Goal: Task Accomplishment & Management: Manage account settings

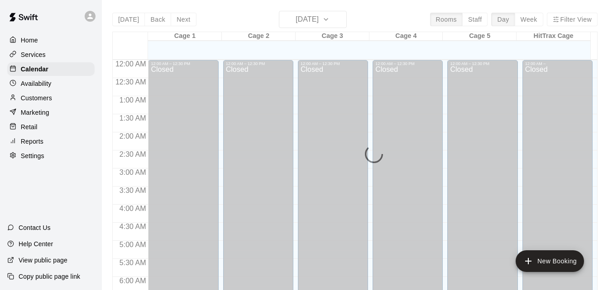
scroll to position [482, 0]
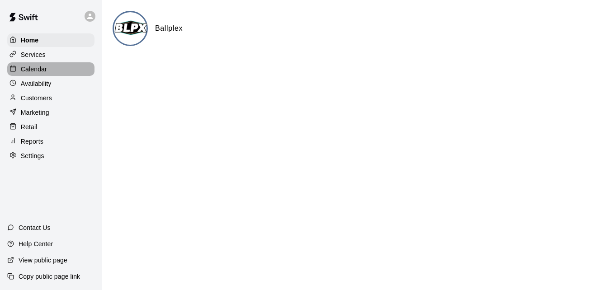
click at [70, 72] on div "Calendar" at bounding box center [50, 69] width 87 height 14
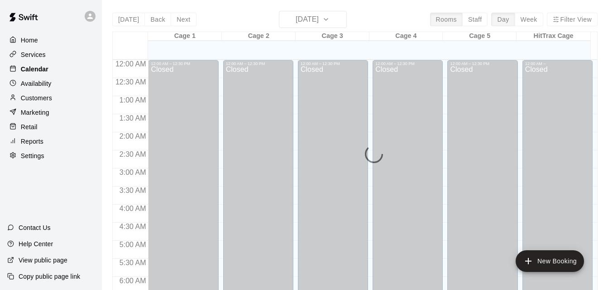
scroll to position [493, 0]
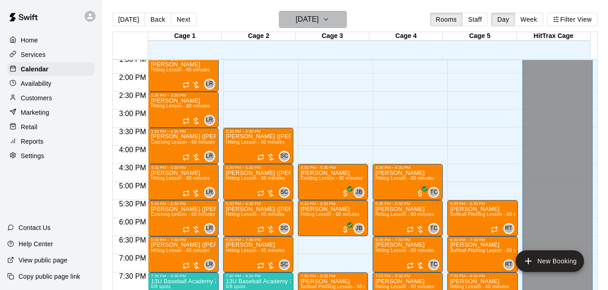
click at [328, 19] on icon "button" at bounding box center [326, 20] width 4 height 2
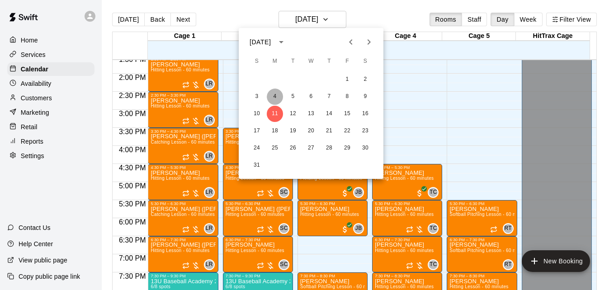
click at [278, 97] on button "4" at bounding box center [275, 97] width 16 height 16
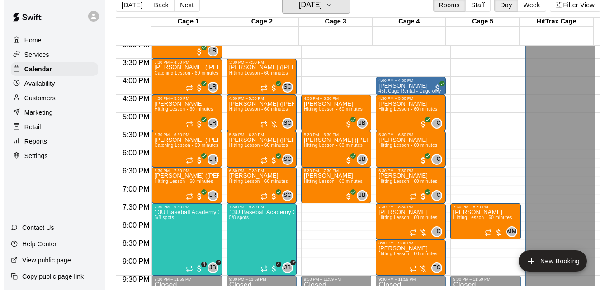
scroll to position [565, 0]
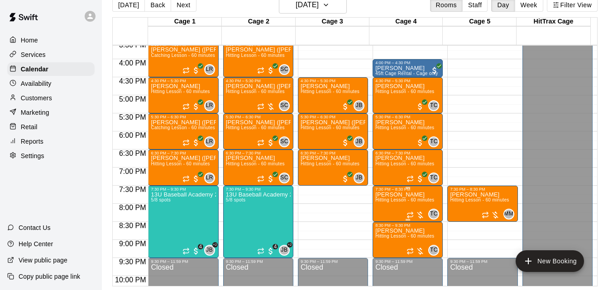
click at [392, 200] on span "Hitting Lesson - 60 minutes" at bounding box center [404, 200] width 59 height 5
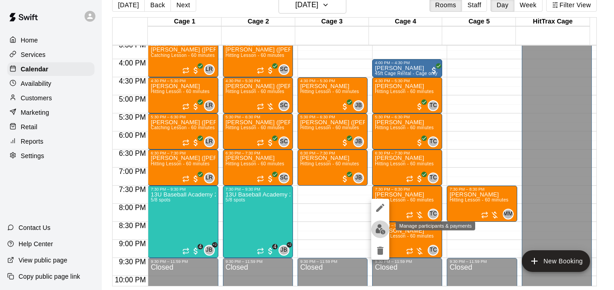
click at [382, 229] on img "edit" at bounding box center [380, 229] width 10 height 10
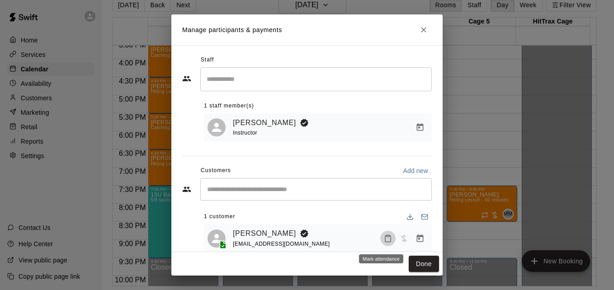
click at [384, 241] on icon "Mark attendance" at bounding box center [388, 239] width 8 height 8
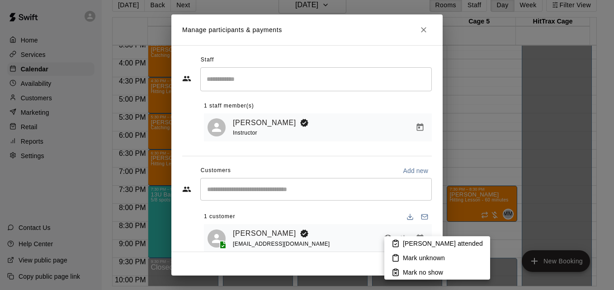
click at [406, 240] on p "[PERSON_NAME] attended" at bounding box center [443, 243] width 80 height 9
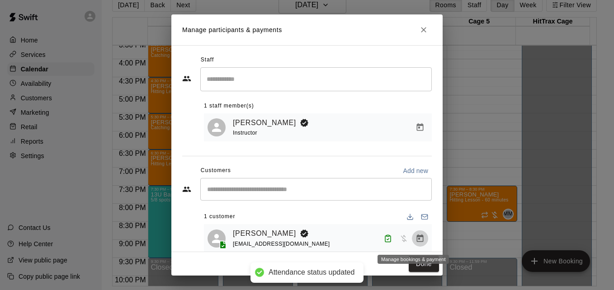
click at [416, 242] on icon "Manage bookings & payment" at bounding box center [420, 238] width 9 height 9
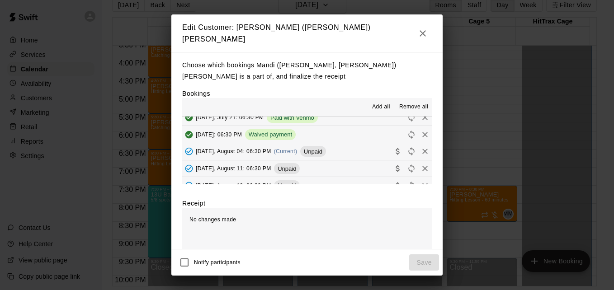
scroll to position [145, 0]
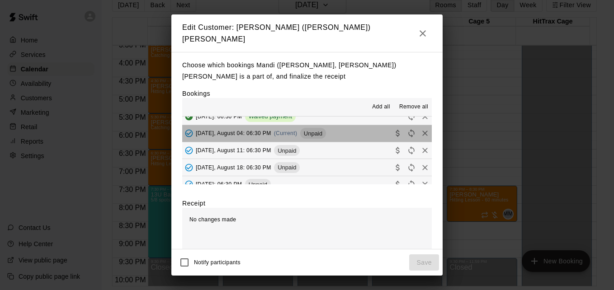
click at [359, 132] on button "Monday, August 04: 06:30 PM (Current) Unpaid" at bounding box center [307, 133] width 250 height 17
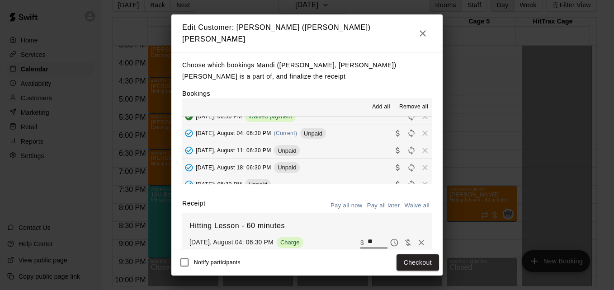
click at [370, 241] on input "**" at bounding box center [378, 243] width 20 height 12
type input "*"
type input "***"
click at [415, 261] on button "Checkout" at bounding box center [418, 263] width 43 height 17
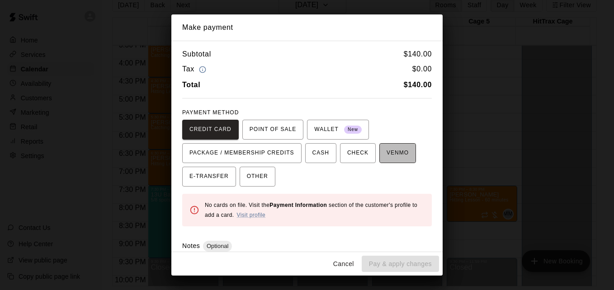
click at [387, 157] on span "VENMO" at bounding box center [398, 153] width 22 height 14
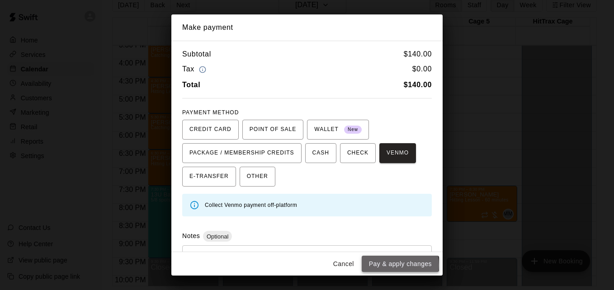
click at [393, 266] on button "Pay & apply changes" at bounding box center [400, 264] width 77 height 17
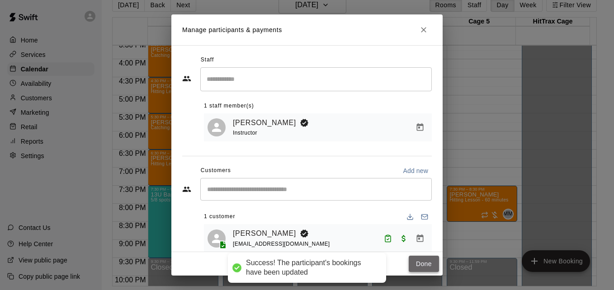
click at [416, 265] on button "Done" at bounding box center [424, 264] width 30 height 17
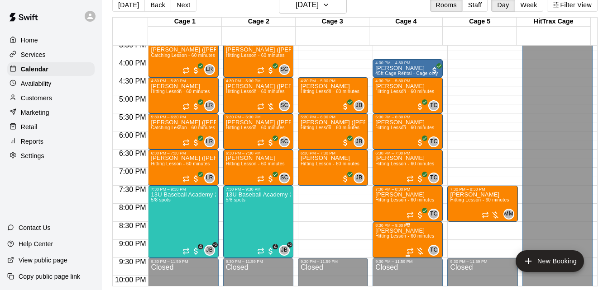
click at [399, 237] on span "Hitting Lesson - 60 minutes" at bounding box center [404, 236] width 59 height 5
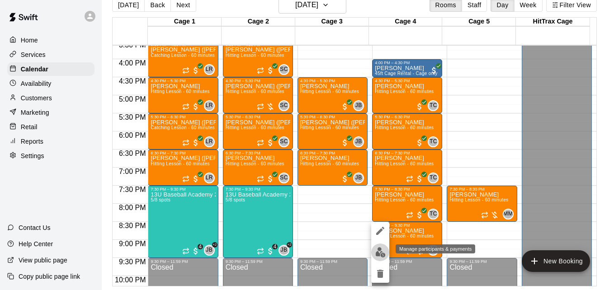
click at [383, 254] on img "edit" at bounding box center [380, 252] width 10 height 10
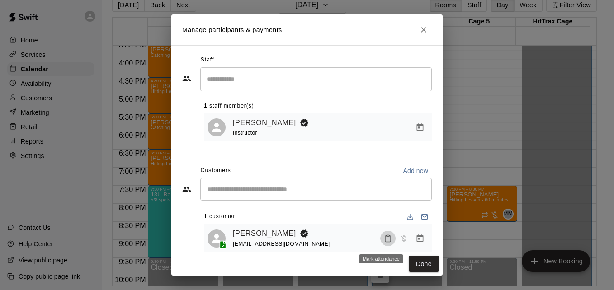
click at [384, 240] on icon "Mark attendance" at bounding box center [388, 239] width 8 height 8
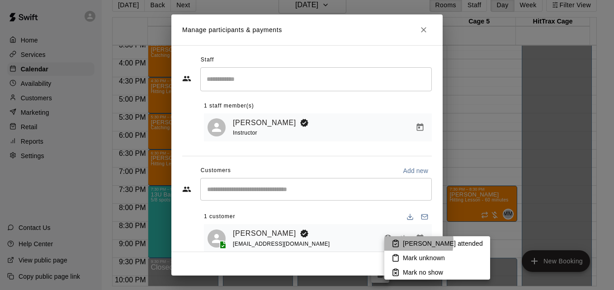
click at [401, 242] on li "[PERSON_NAME] attended" at bounding box center [438, 244] width 106 height 14
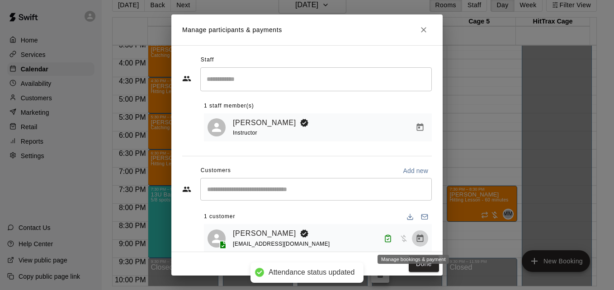
click at [416, 239] on icon "Manage bookings & payment" at bounding box center [420, 238] width 9 height 9
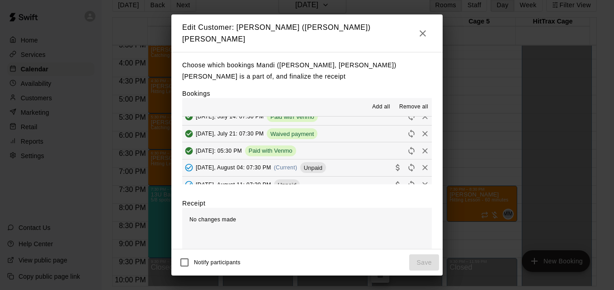
scroll to position [127, 0]
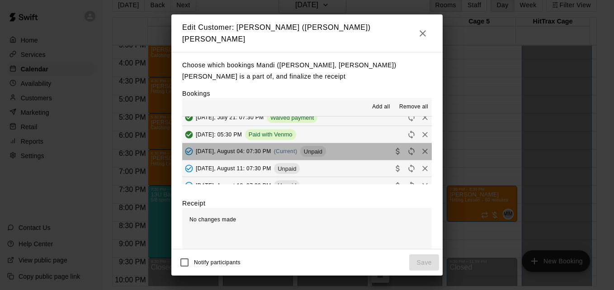
click at [352, 147] on button "Monday, August 04: 07:30 PM (Current) Unpaid" at bounding box center [307, 151] width 250 height 17
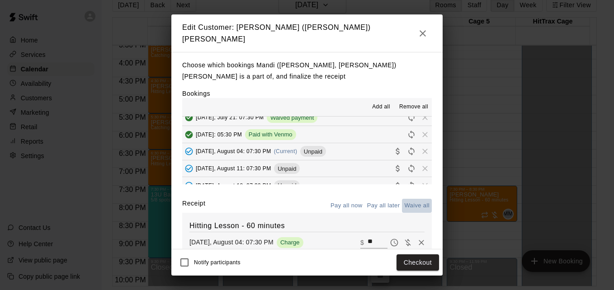
click at [415, 200] on button "Waive all" at bounding box center [417, 206] width 30 height 14
type input "*"
click at [423, 259] on button "Save" at bounding box center [424, 263] width 30 height 17
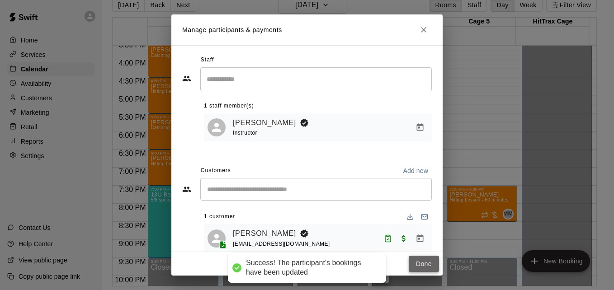
click at [420, 259] on button "Done" at bounding box center [424, 264] width 30 height 17
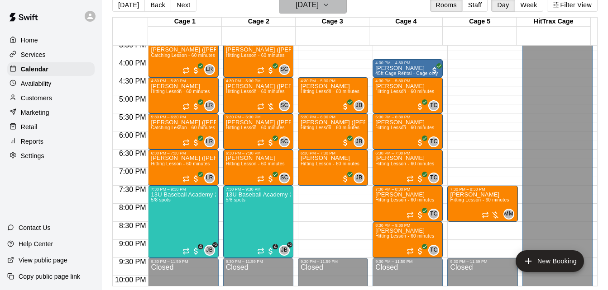
click at [343, 4] on button "Monday Aug 04" at bounding box center [313, 4] width 68 height 17
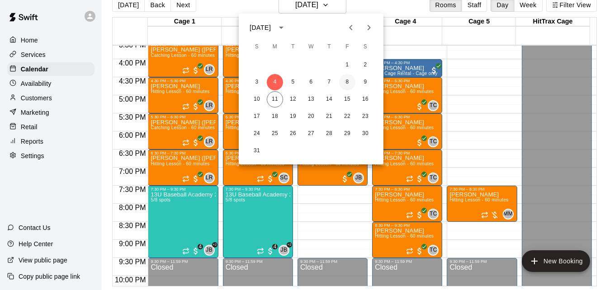
click at [346, 83] on button "8" at bounding box center [347, 82] width 16 height 16
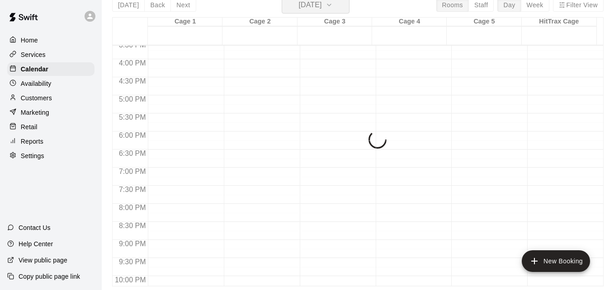
scroll to position [11, 0]
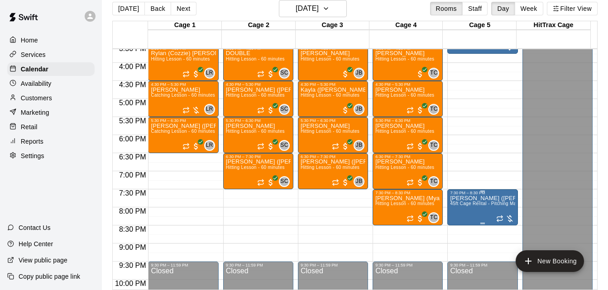
click at [480, 199] on p "[PERSON_NAME] ([PERSON_NAME]) [PERSON_NAME]" at bounding box center [482, 199] width 65 height 0
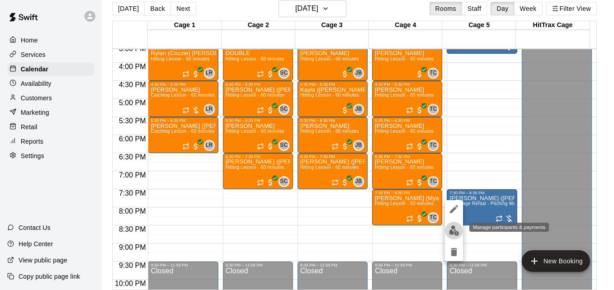
click at [451, 231] on img "edit" at bounding box center [454, 231] width 10 height 10
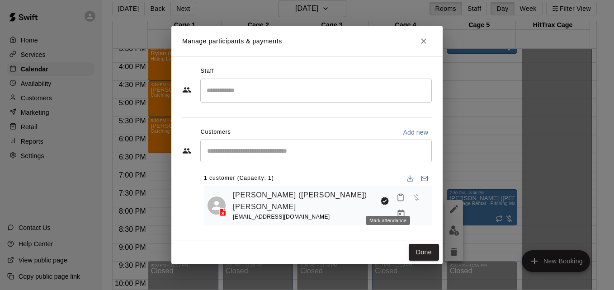
click at [397, 202] on icon "Mark attendance" at bounding box center [401, 198] width 8 height 8
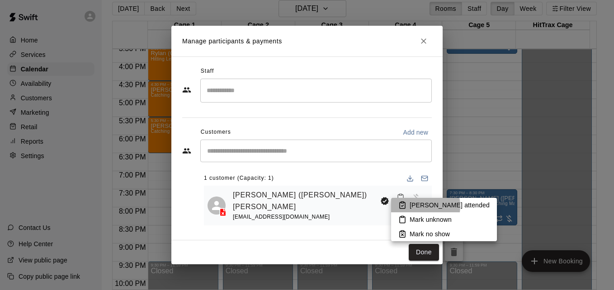
click at [418, 206] on p "[PERSON_NAME] attended" at bounding box center [450, 205] width 80 height 9
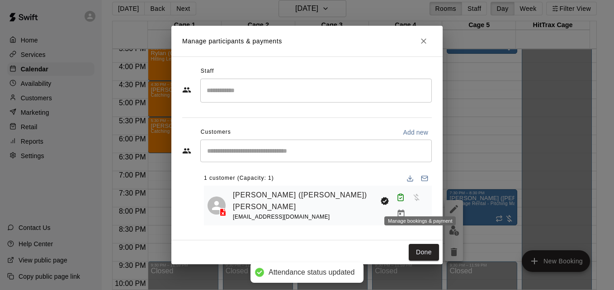
click at [406, 209] on icon "Manage bookings & payment" at bounding box center [401, 213] width 9 height 9
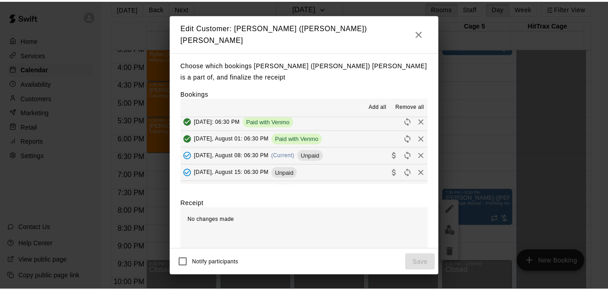
scroll to position [90, 0]
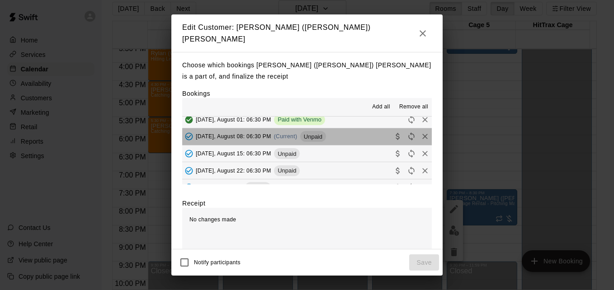
click at [347, 133] on button "Friday, August 08: 06:30 PM (Current) Unpaid" at bounding box center [307, 136] width 250 height 17
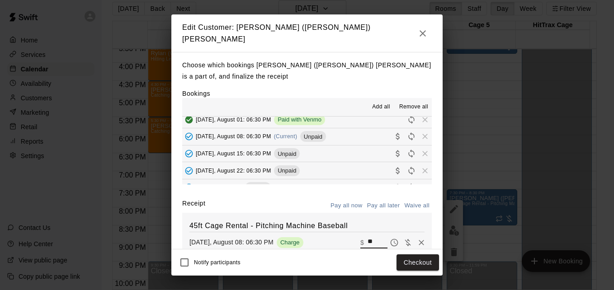
click at [368, 242] on input "**" at bounding box center [378, 243] width 20 height 12
type input "*"
type input "**"
click at [409, 266] on button "Checkout" at bounding box center [418, 263] width 43 height 17
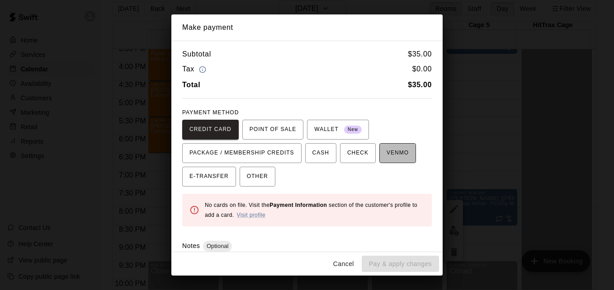
click at [387, 155] on span "VENMO" at bounding box center [398, 153] width 22 height 14
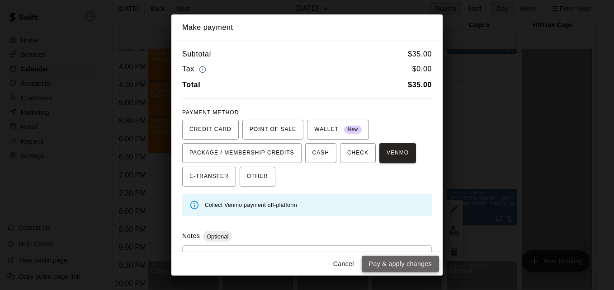
click at [402, 262] on button "Pay & apply changes" at bounding box center [400, 264] width 77 height 17
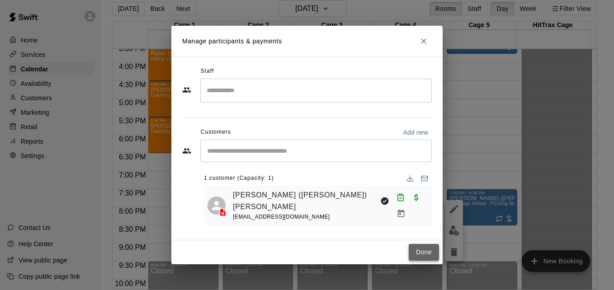
click at [426, 244] on button "Done" at bounding box center [424, 252] width 30 height 17
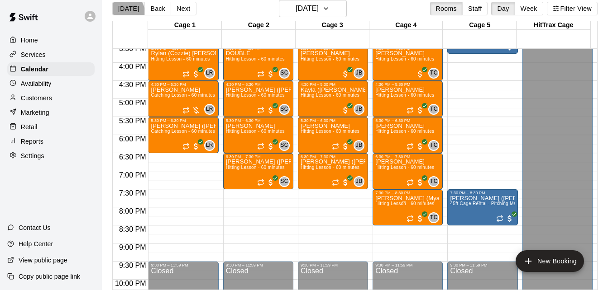
click at [123, 12] on button "[DATE]" at bounding box center [128, 9] width 33 height 14
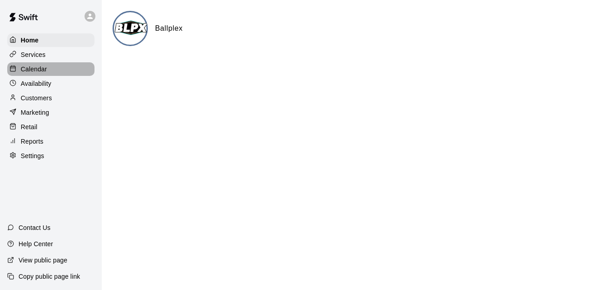
click at [60, 76] on div "Calendar" at bounding box center [50, 69] width 87 height 14
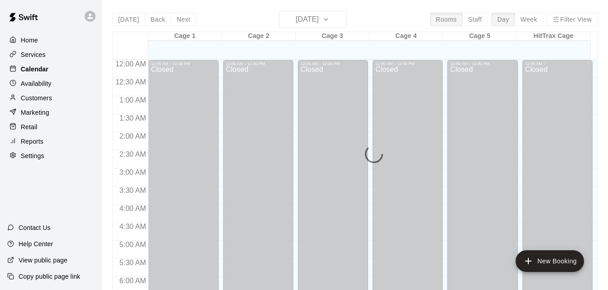
scroll to position [506, 0]
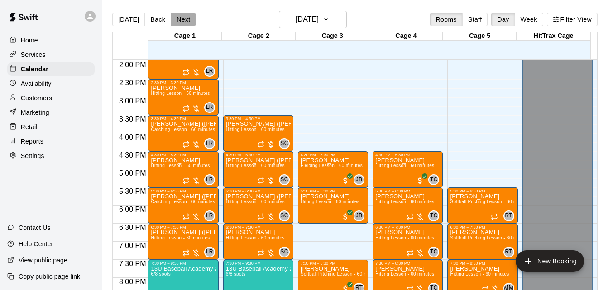
click at [177, 19] on button "Next" at bounding box center [183, 20] width 25 height 14
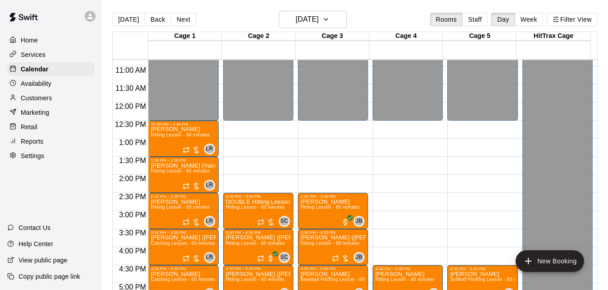
scroll to position [391, 0]
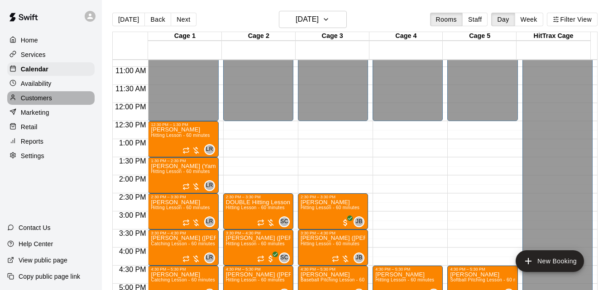
click at [54, 100] on div "Customers" at bounding box center [50, 98] width 87 height 14
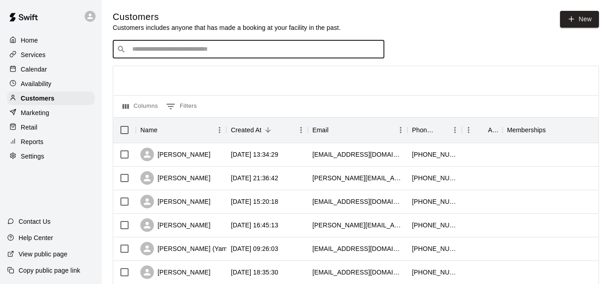
click at [184, 47] on input "Search customers by name or email" at bounding box center [254, 49] width 251 height 9
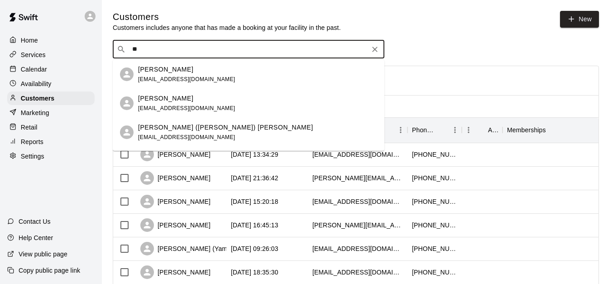
type input "*"
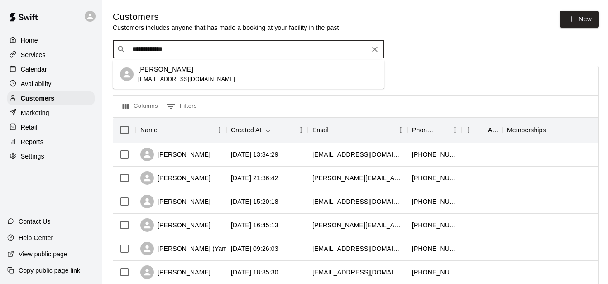
type input "**********"
click at [271, 76] on div "Isabella Smith afudan@yahoo.com" at bounding box center [257, 74] width 239 height 19
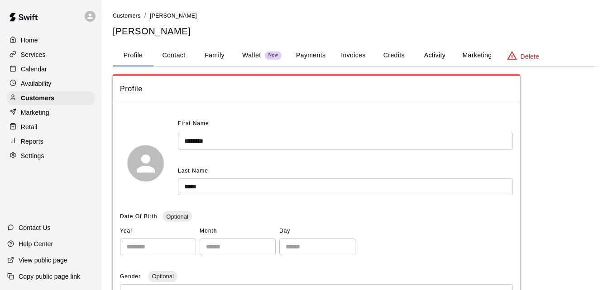
click at [317, 56] on button "Payments" at bounding box center [311, 56] width 44 height 22
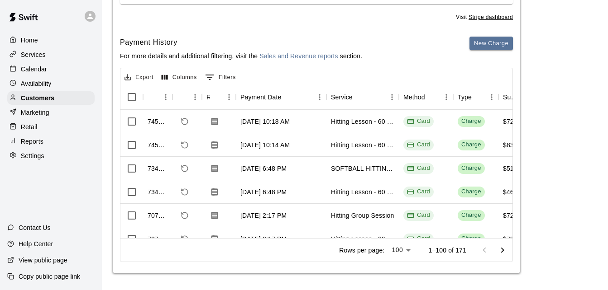
scroll to position [203, 0]
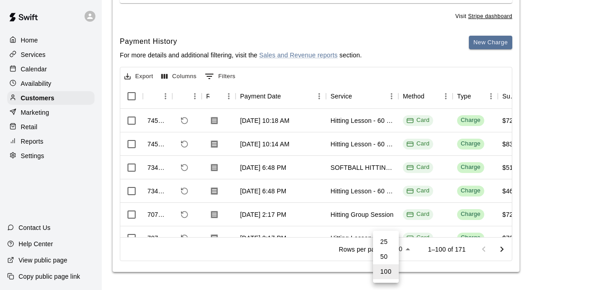
click at [391, 246] on body "Home Services Calendar Availability Customers Marketing Retail Reports Settings…" at bounding box center [307, 43] width 614 height 493
click at [500, 245] on div at bounding box center [307, 145] width 614 height 290
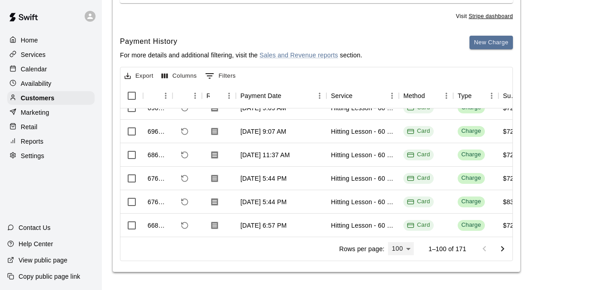
scroll to position [199, 0]
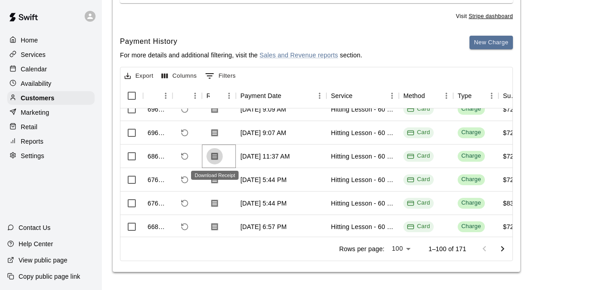
click at [216, 157] on icon "Download Receipt" at bounding box center [214, 156] width 7 height 8
click at [211, 157] on icon "Download Receipt" at bounding box center [214, 156] width 7 height 8
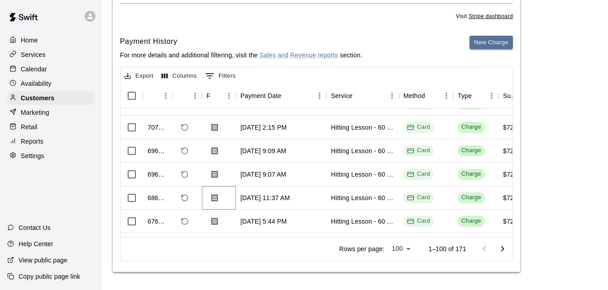
scroll to position [145, 0]
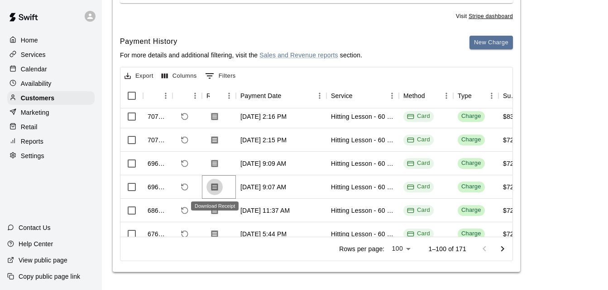
click at [214, 187] on icon "Download Receipt" at bounding box center [214, 187] width 9 height 9
click at [215, 165] on icon "Download Receipt" at bounding box center [214, 164] width 7 height 8
click at [214, 167] on icon "Download Receipt" at bounding box center [214, 164] width 7 height 8
click at [214, 163] on icon "Download Receipt" at bounding box center [214, 164] width 7 height 8
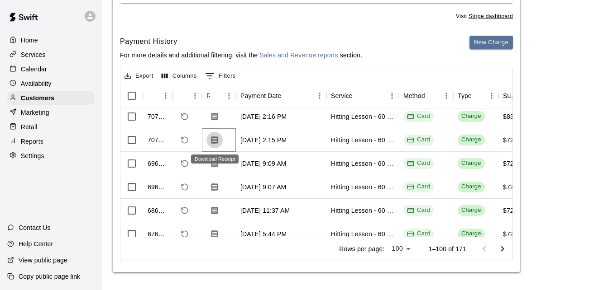
click at [214, 141] on icon "Download Receipt" at bounding box center [214, 140] width 7 height 8
click at [600, 77] on div "Customers / Jennifer Smith Jennifer Smith Profile Contact Family Wallet New Pay…" at bounding box center [354, 40] width 499 height 464
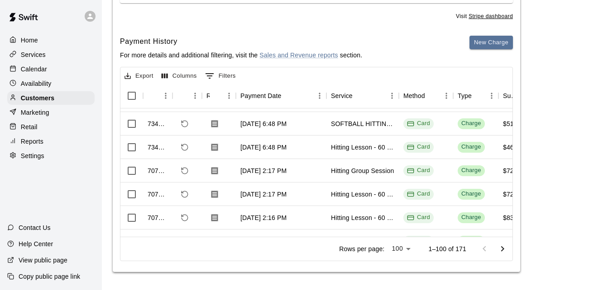
scroll to position [54, 0]
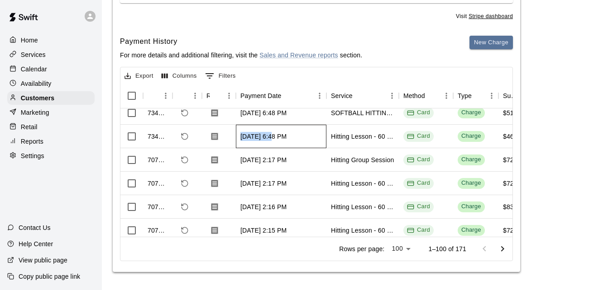
drag, startPoint x: 270, startPoint y: 139, endPoint x: 217, endPoint y: 138, distance: 53.0
click at [217, 138] on div "734658 Aug 3, 2025, 6:48 PM Hitting Lesson - 60 minutes Card Charge $46.50 $0.00" at bounding box center [376, 137] width 513 height 24
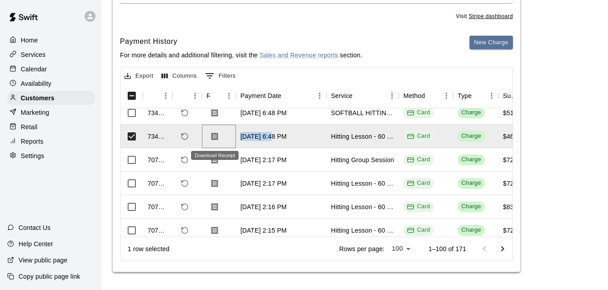
click at [217, 138] on icon "Download Receipt" at bounding box center [214, 137] width 7 height 8
click at [75, 97] on div "Customers" at bounding box center [50, 98] width 87 height 14
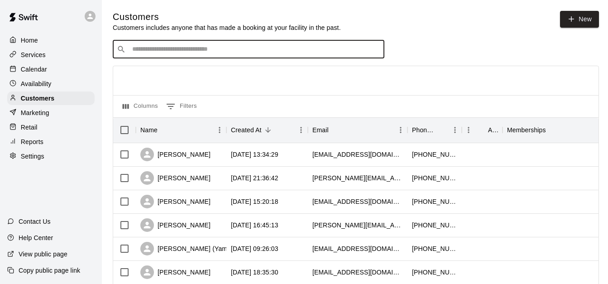
click at [167, 52] on input "Search customers by name or email" at bounding box center [254, 49] width 251 height 9
type input "*****"
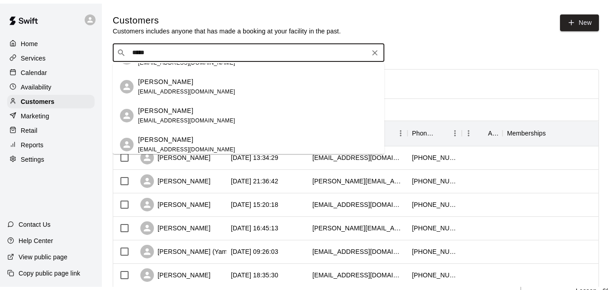
scroll to position [181, 0]
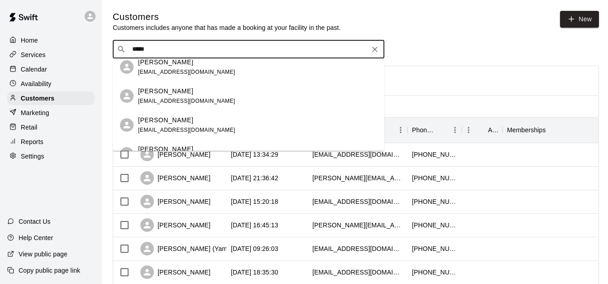
click at [228, 74] on div "Jennifer Smith afudan@yahoo.com" at bounding box center [257, 66] width 239 height 19
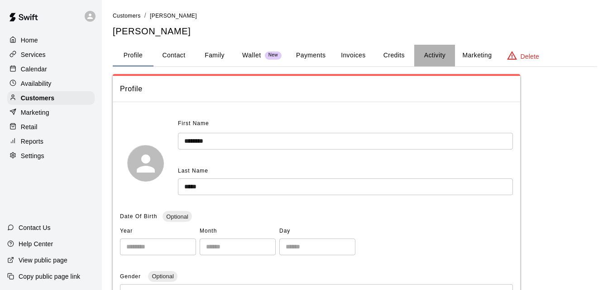
click at [436, 57] on button "Activity" at bounding box center [434, 56] width 41 height 22
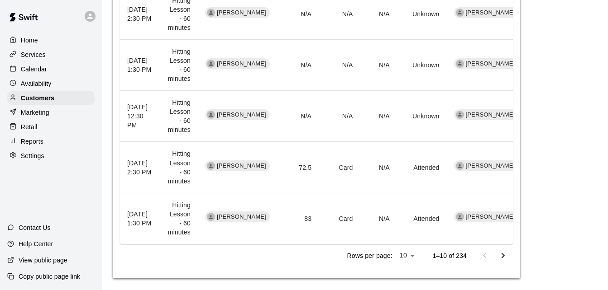
scroll to position [536, 0]
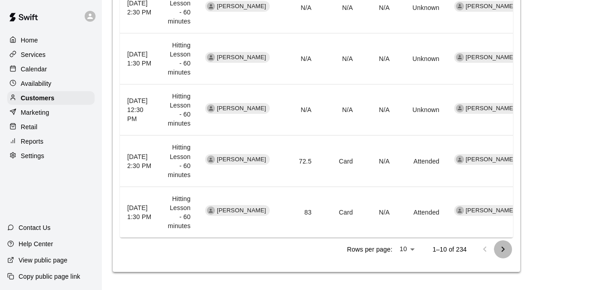
click at [504, 249] on icon "Go to next page" at bounding box center [502, 249] width 3 height 5
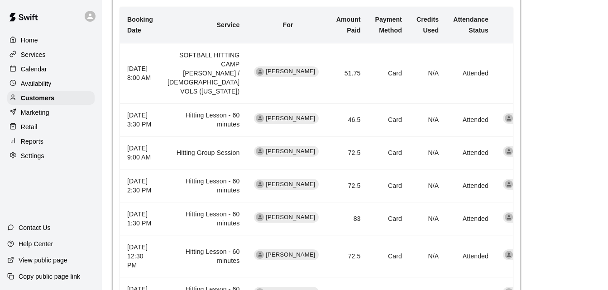
scroll to position [0, 0]
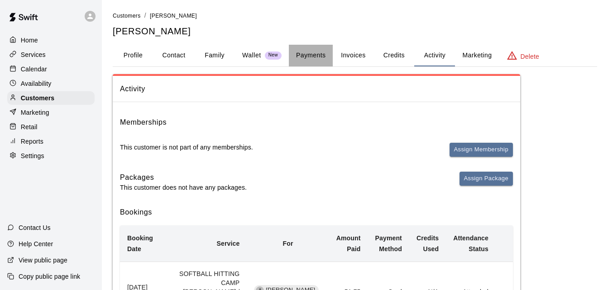
click at [315, 54] on button "Payments" at bounding box center [311, 56] width 44 height 22
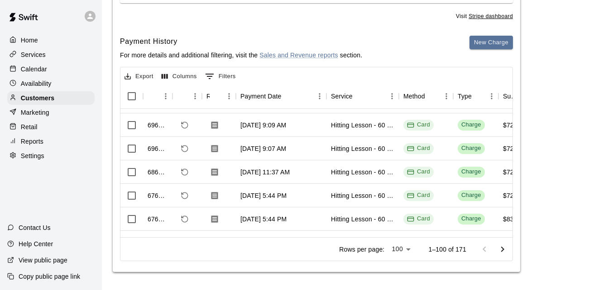
scroll to position [199, 0]
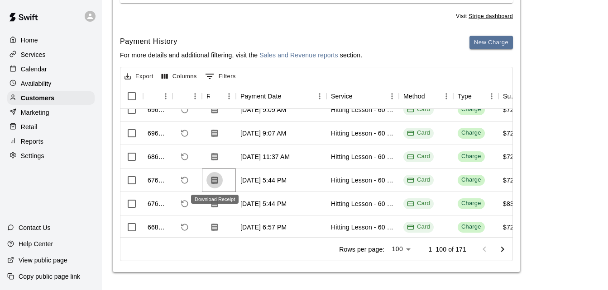
click at [213, 179] on icon "Download Receipt" at bounding box center [214, 180] width 9 height 9
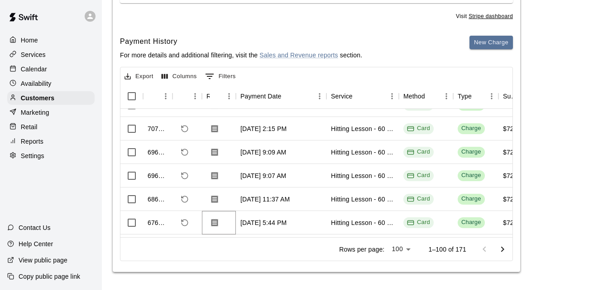
scroll to position [145, 0]
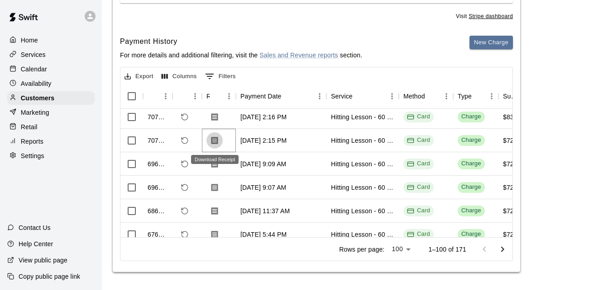
click at [210, 145] on icon "Download Receipt" at bounding box center [214, 140] width 9 height 9
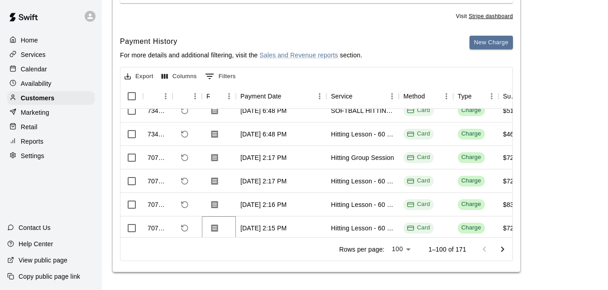
scroll to position [72, 0]
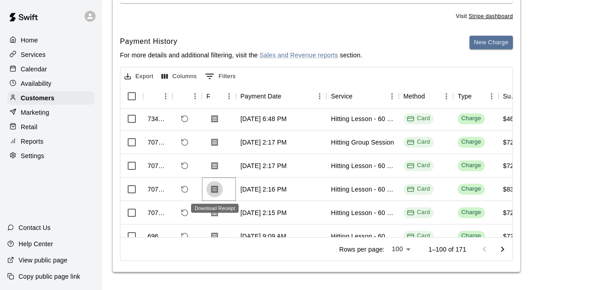
click at [216, 189] on icon "Download Receipt" at bounding box center [214, 189] width 7 height 8
click at [214, 167] on icon "Download Receipt" at bounding box center [214, 166] width 7 height 8
click at [217, 143] on icon "Download Receipt" at bounding box center [214, 142] width 7 height 8
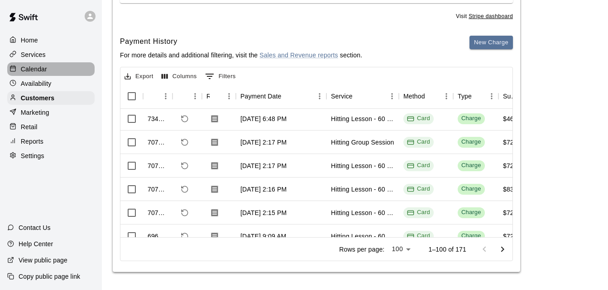
click at [40, 66] on p "Calendar" at bounding box center [34, 69] width 26 height 9
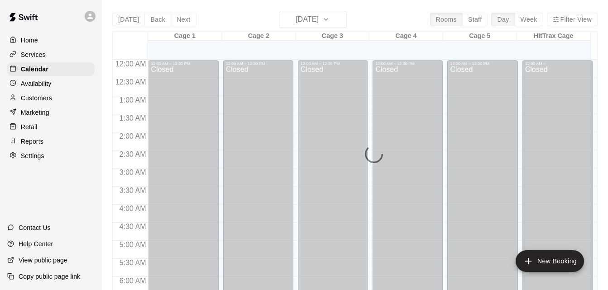
scroll to position [519, 0]
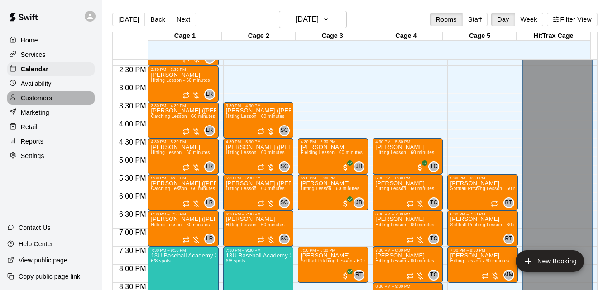
click at [56, 102] on div "Customers" at bounding box center [50, 98] width 87 height 14
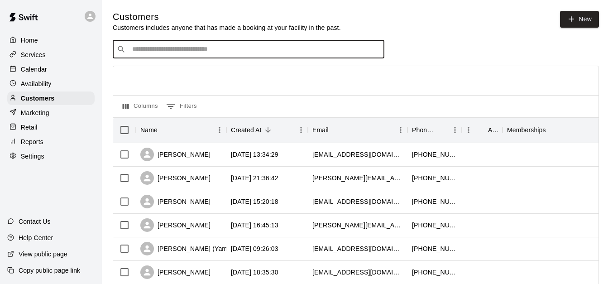
click at [181, 52] on input "Search customers by name or email" at bounding box center [254, 49] width 251 height 9
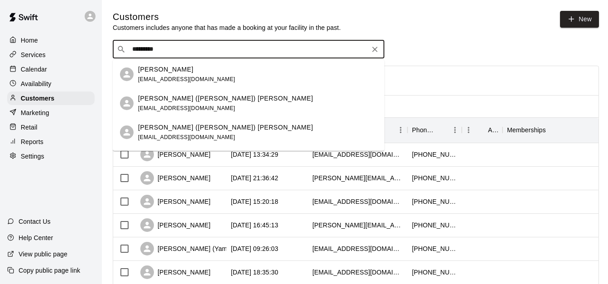
type input "**********"
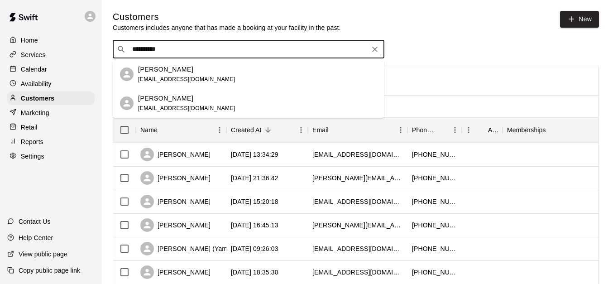
click at [189, 99] on div "[PERSON_NAME]" at bounding box center [186, 99] width 97 height 10
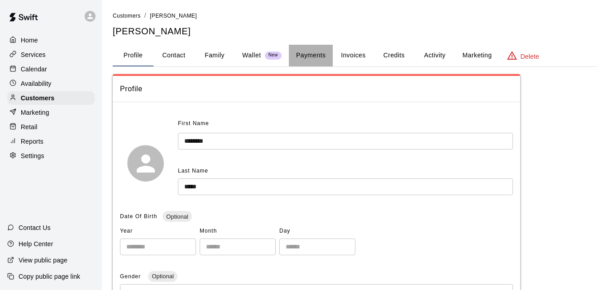
click at [308, 57] on button "Payments" at bounding box center [311, 56] width 44 height 22
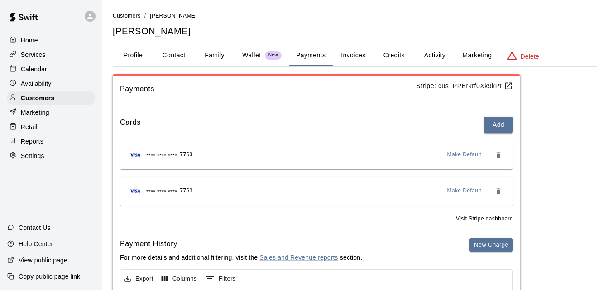
click at [341, 53] on button "Invoices" at bounding box center [353, 56] width 41 height 22
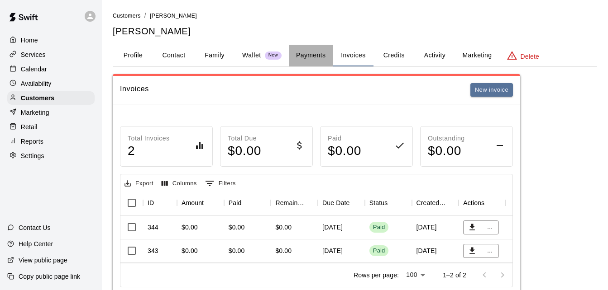
click at [298, 57] on button "Payments" at bounding box center [311, 56] width 44 height 22
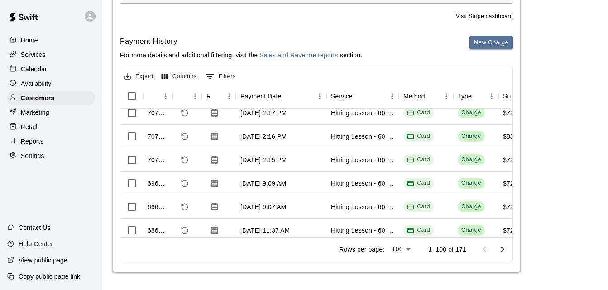
scroll to position [109, 0]
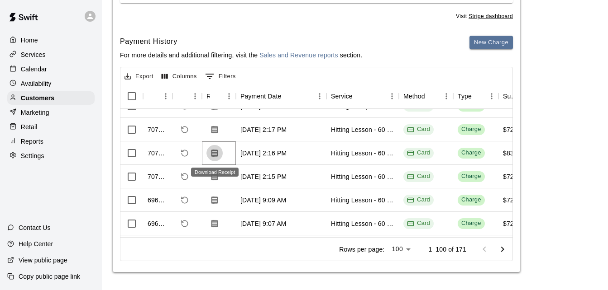
click at [213, 157] on icon "Download Receipt" at bounding box center [214, 153] width 7 height 8
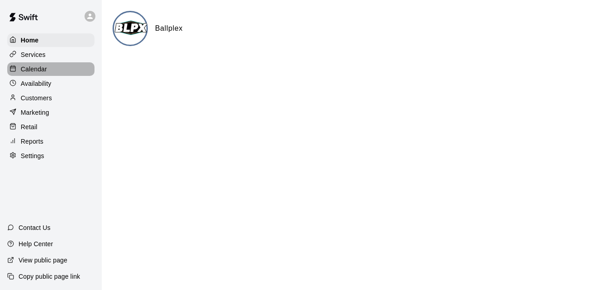
click at [39, 70] on p "Calendar" at bounding box center [34, 69] width 26 height 9
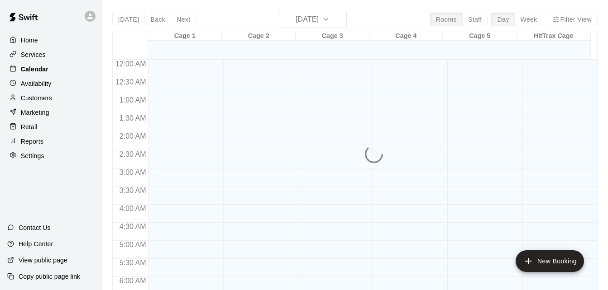
scroll to position [531, 0]
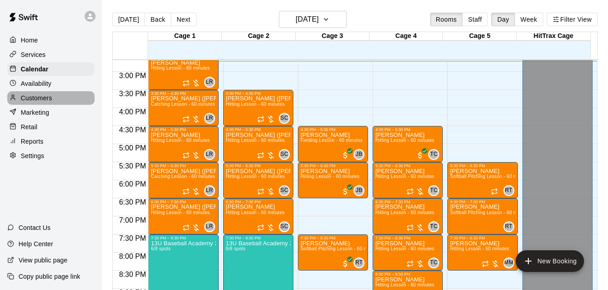
click at [50, 102] on p "Customers" at bounding box center [36, 98] width 31 height 9
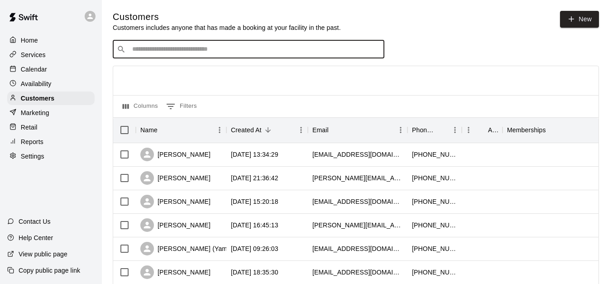
click at [169, 50] on input "Search customers by name or email" at bounding box center [254, 49] width 251 height 9
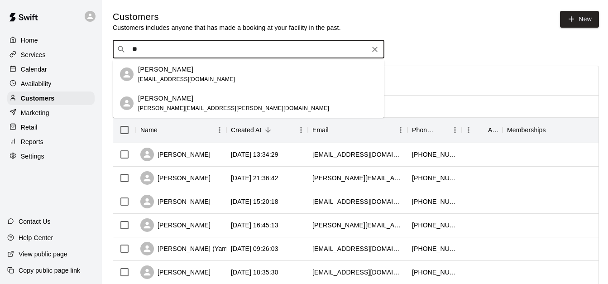
type input "*"
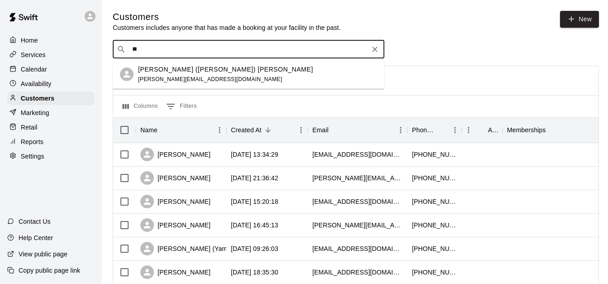
type input "*"
click at [217, 73] on div "Mike (Finn) Redd redd@insightathlete.com" at bounding box center [257, 74] width 239 height 19
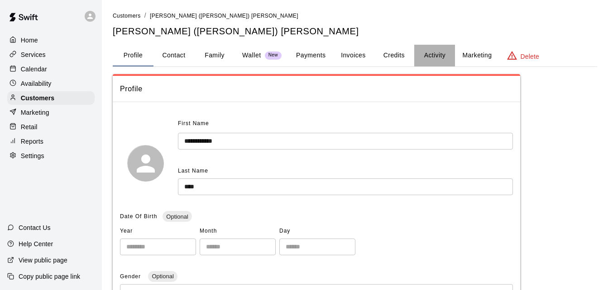
click at [427, 57] on button "Activity" at bounding box center [434, 56] width 41 height 22
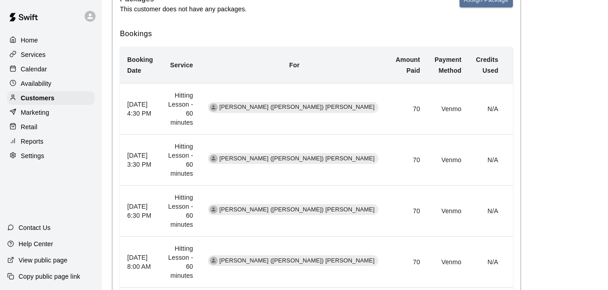
scroll to position [181, 0]
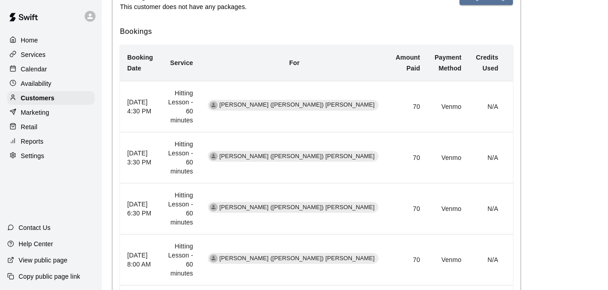
click at [572, 108] on div "Activity Memberships This customer is not part of any memberships. Assign Membe…" at bounding box center [355, 260] width 484 height 734
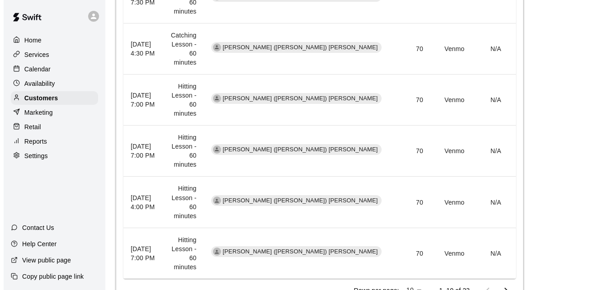
scroll to position [542, 0]
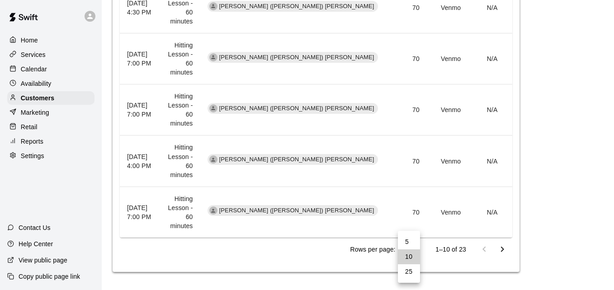
click at [411, 272] on li "25" at bounding box center [409, 272] width 22 height 15
type input "**"
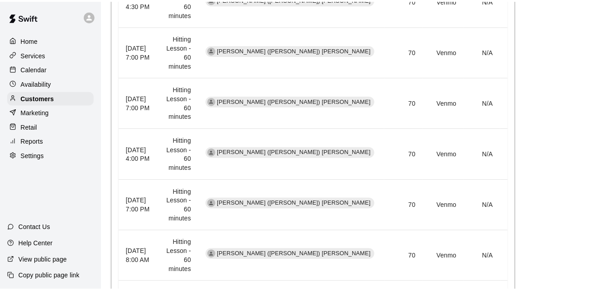
scroll to position [1207, 0]
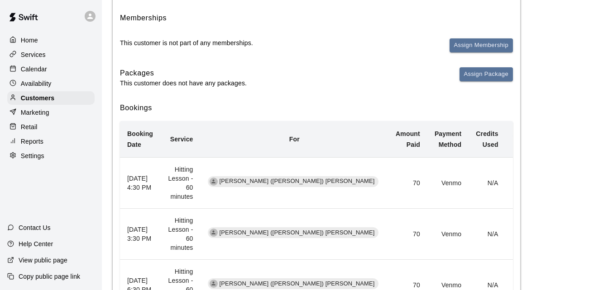
scroll to position [103, 0]
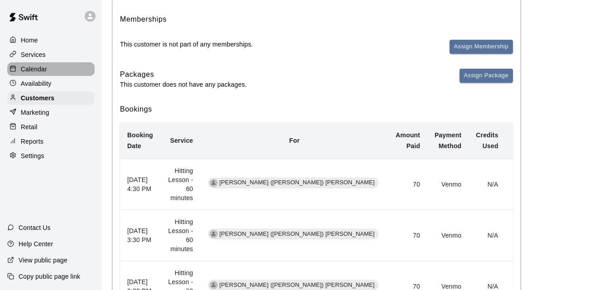
click at [45, 64] on div "Calendar" at bounding box center [50, 69] width 87 height 14
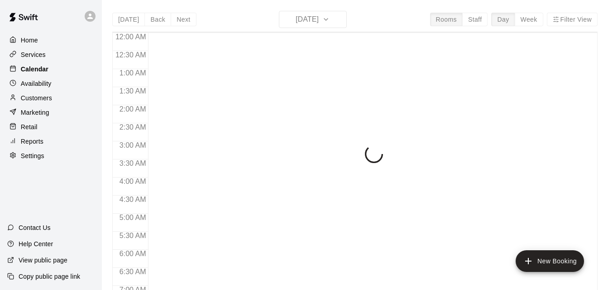
scroll to position [536, 0]
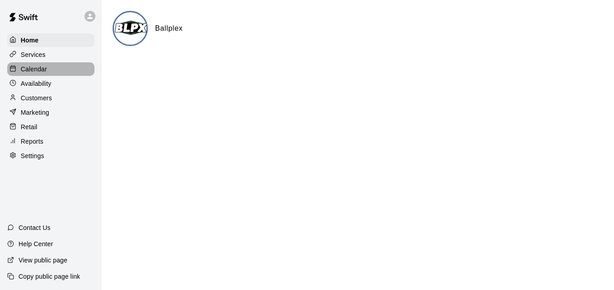
click at [65, 67] on div "Calendar" at bounding box center [50, 69] width 87 height 14
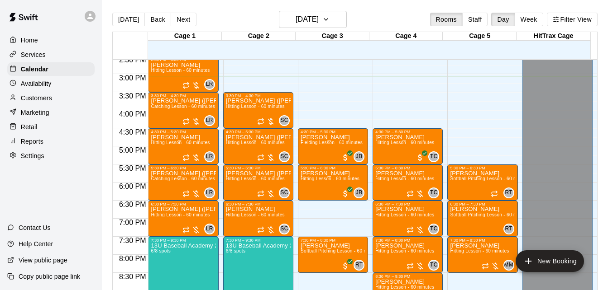
scroll to position [520, 0]
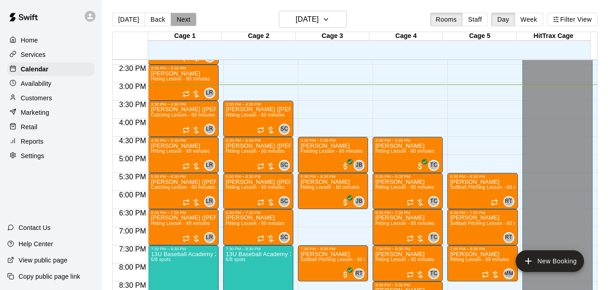
click at [184, 22] on button "Next" at bounding box center [183, 20] width 25 height 14
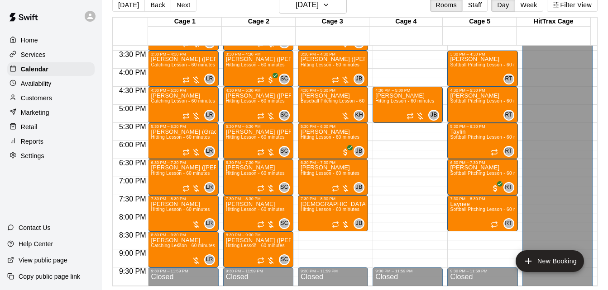
scroll to position [556, 0]
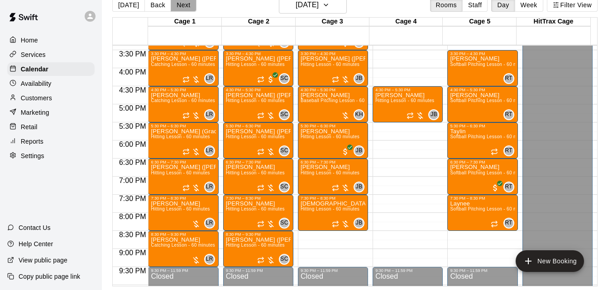
click at [179, 6] on button "Next" at bounding box center [183, 5] width 25 height 14
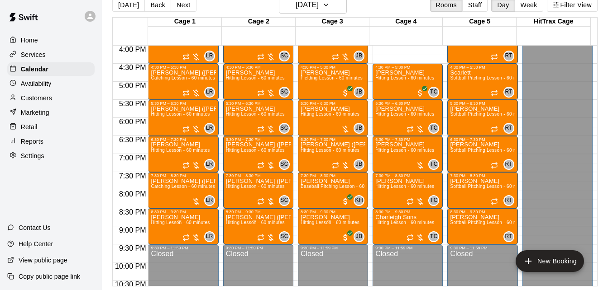
scroll to position [593, 0]
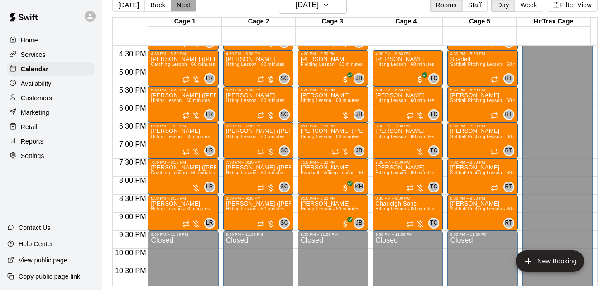
click at [177, 8] on button "Next" at bounding box center [183, 5] width 25 height 14
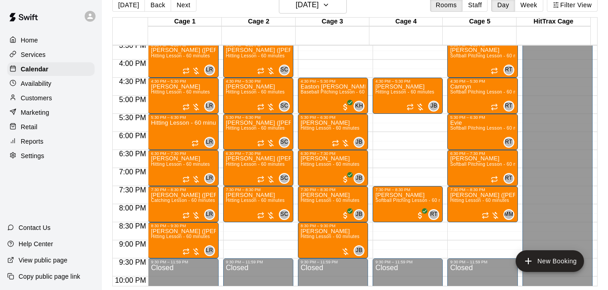
scroll to position [575, 0]
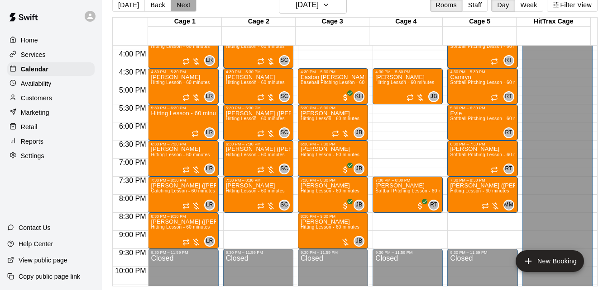
click at [185, 8] on button "Next" at bounding box center [183, 5] width 25 height 14
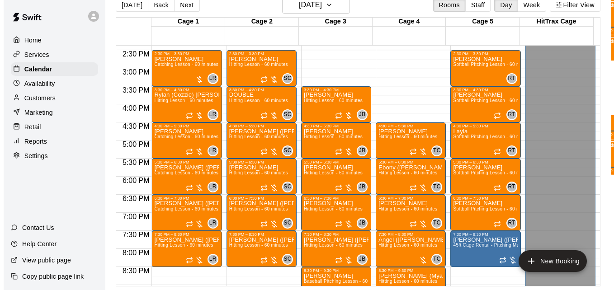
scroll to position [502, 0]
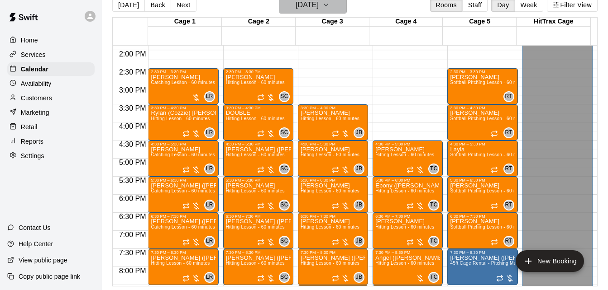
click at [329, 2] on icon "button" at bounding box center [325, 5] width 7 height 11
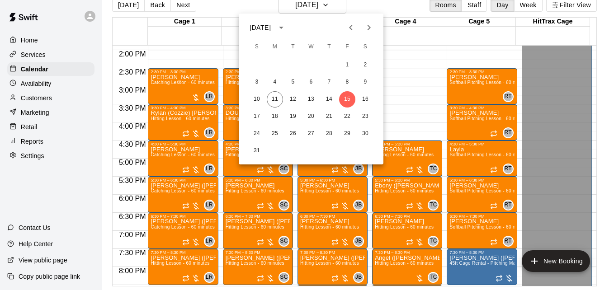
click at [52, 144] on div at bounding box center [307, 145] width 614 height 290
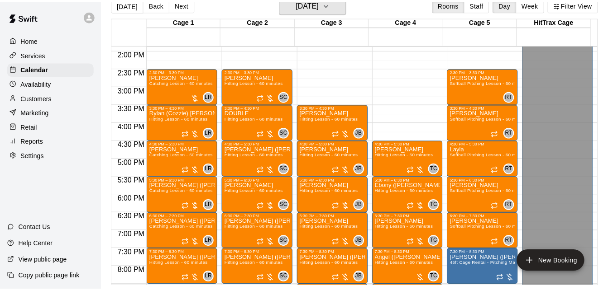
scroll to position [11, 0]
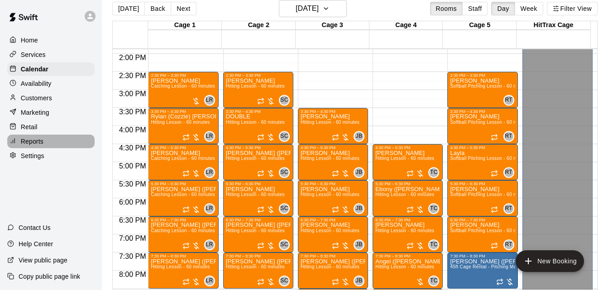
click at [44, 147] on div "Reports" at bounding box center [50, 142] width 87 height 14
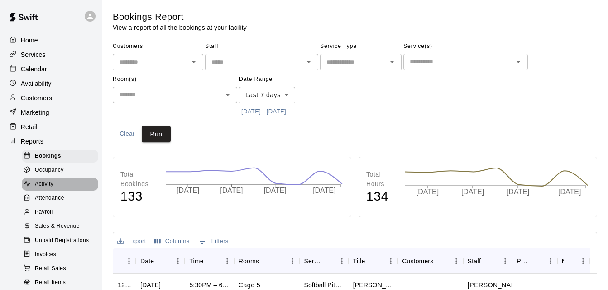
click at [65, 189] on div "Activity" at bounding box center [60, 184] width 76 height 13
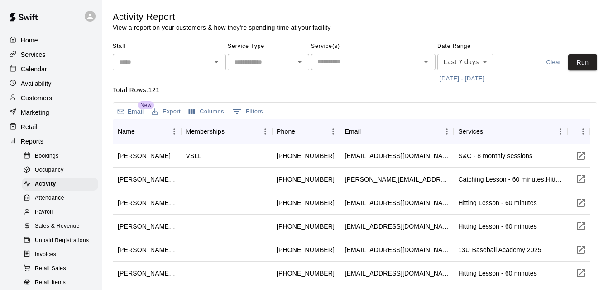
click at [191, 68] on div "​" at bounding box center [169, 62] width 113 height 17
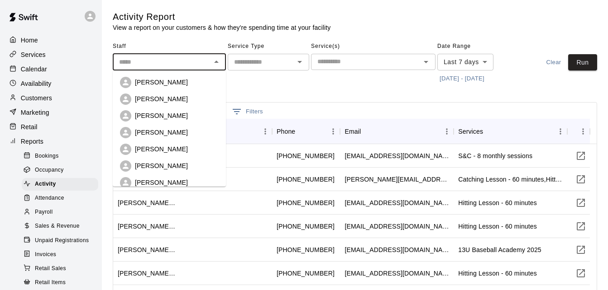
click at [181, 81] on div "Kyle Huckaby" at bounding box center [177, 82] width 84 height 9
type input "**********"
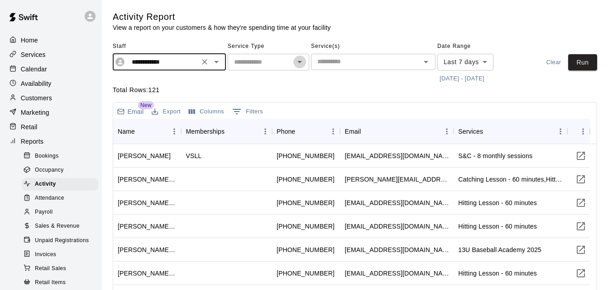
click at [296, 62] on icon "Open" at bounding box center [299, 62] width 11 height 11
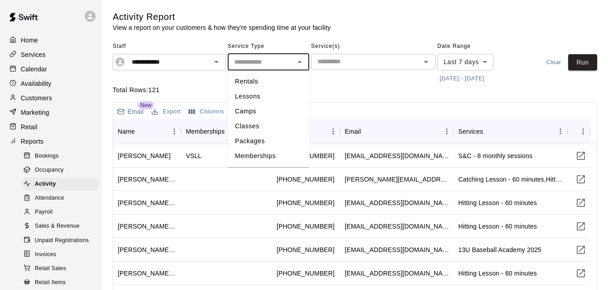
click at [275, 100] on li "Lessons" at bounding box center [268, 96] width 81 height 15
type input "*******"
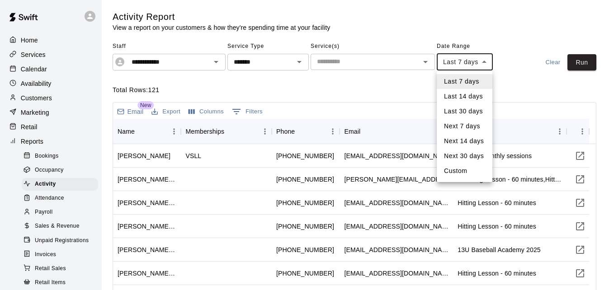
click at [488, 61] on body "**********" at bounding box center [307, 211] width 614 height 423
click at [532, 76] on div at bounding box center [307, 145] width 614 height 290
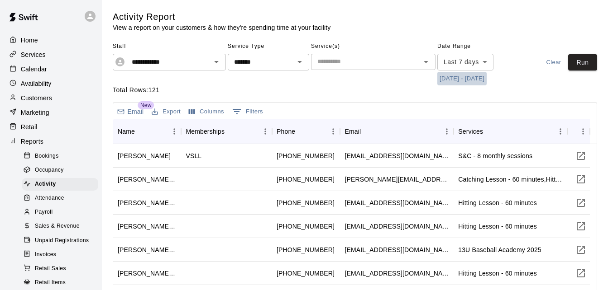
click at [454, 81] on button "[DATE] - [DATE]" at bounding box center [461, 79] width 49 height 14
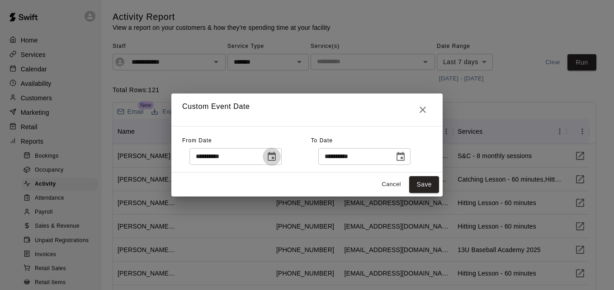
click at [277, 157] on icon "Choose date, selected date is Aug 3, 2025" at bounding box center [271, 157] width 11 height 11
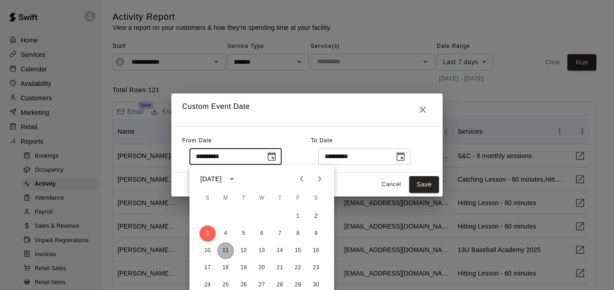
click at [224, 252] on button "11" at bounding box center [226, 251] width 16 height 16
type input "**********"
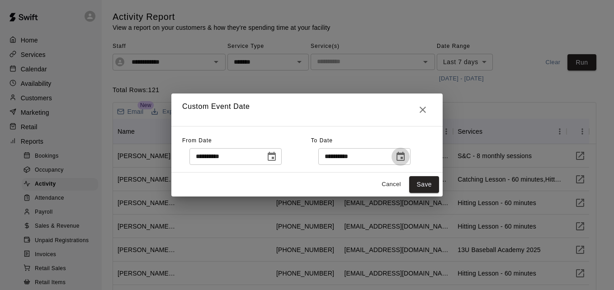
click at [406, 157] on icon "Choose date, selected date is Aug 11, 2025" at bounding box center [400, 157] width 11 height 11
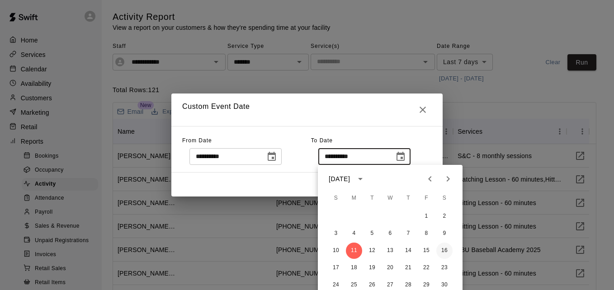
click at [442, 247] on button "16" at bounding box center [445, 251] width 16 height 16
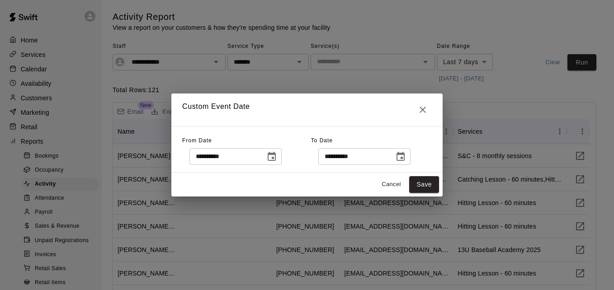
type input "**********"
click at [422, 187] on button "Save" at bounding box center [424, 184] width 30 height 17
type input "******"
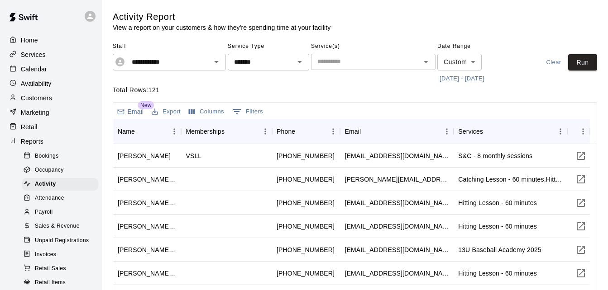
click at [370, 67] on div "​" at bounding box center [373, 62] width 124 height 16
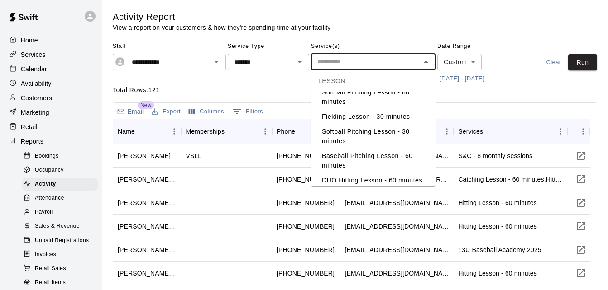
scroll to position [90, 0]
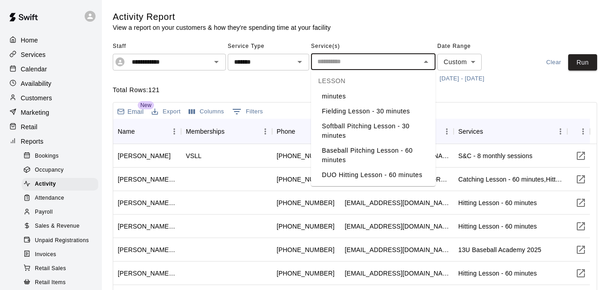
click at [371, 159] on li "Baseball Pitching Lesson - 60 minutes" at bounding box center [373, 155] width 124 height 24
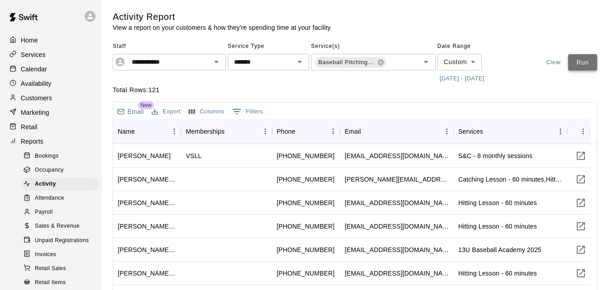
click at [573, 57] on button "Run" at bounding box center [582, 62] width 29 height 17
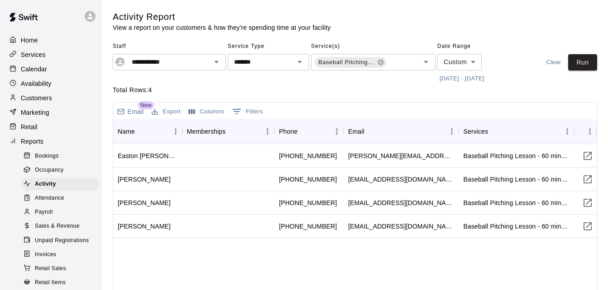
click at [212, 256] on div "Easton Kuhns +18157618804 andrew.kuhns@idealindustries.com Baseball Pitching Le…" at bounding box center [354, 269] width 483 height 250
click at [248, 235] on div at bounding box center [228, 227] width 92 height 24
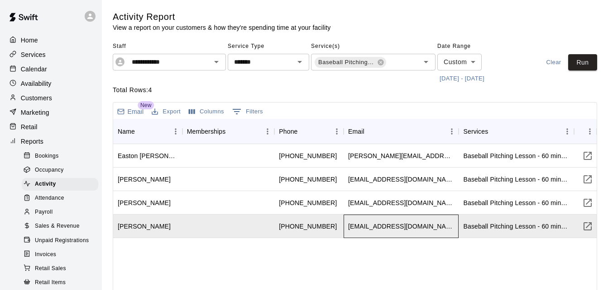
click at [442, 232] on div "mjdeangelo12@gmail.com" at bounding box center [400, 227] width 115 height 24
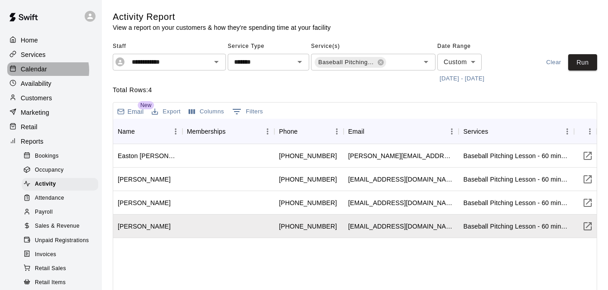
click at [47, 71] on div "Calendar" at bounding box center [50, 69] width 87 height 14
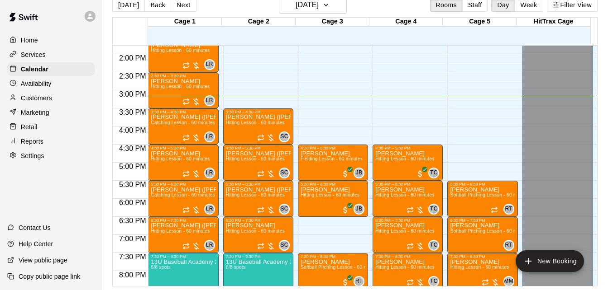
scroll to position [494, 0]
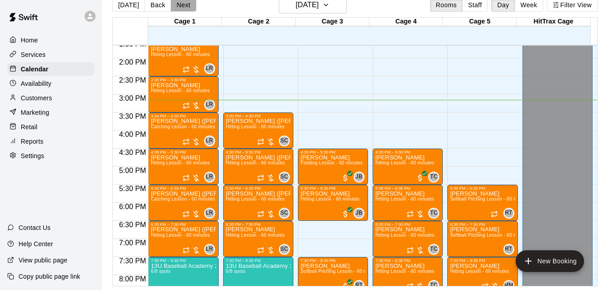
click at [182, 7] on button "Next" at bounding box center [183, 5] width 25 height 14
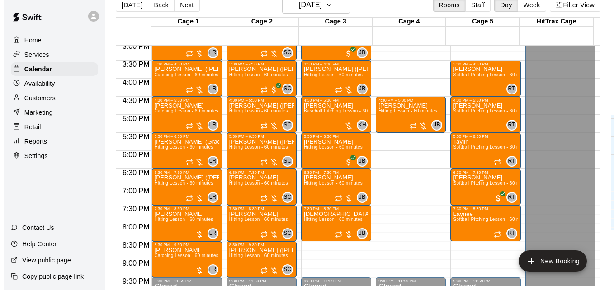
scroll to position [548, 0]
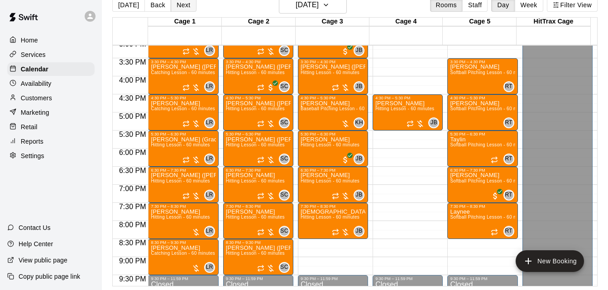
click at [176, 7] on button "Next" at bounding box center [183, 5] width 25 height 14
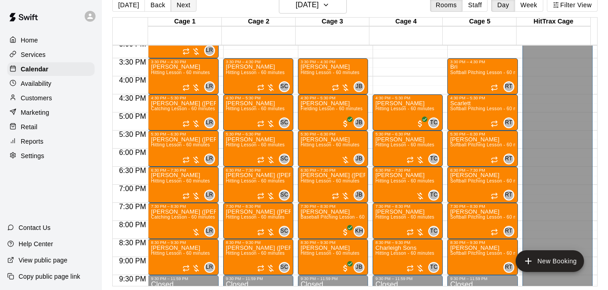
click at [177, 6] on button "Next" at bounding box center [183, 5] width 25 height 14
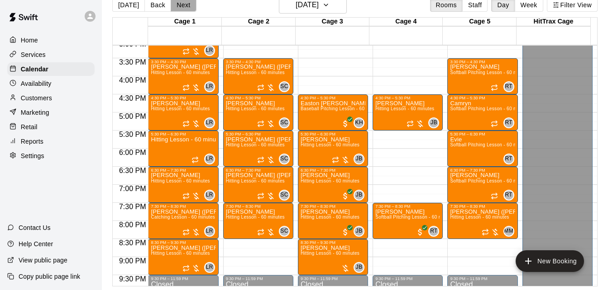
click at [180, 4] on button "Next" at bounding box center [183, 5] width 25 height 14
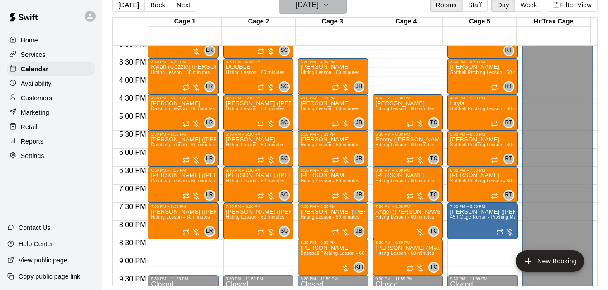
click at [304, 5] on h6 "Friday Aug 15" at bounding box center [306, 5] width 23 height 13
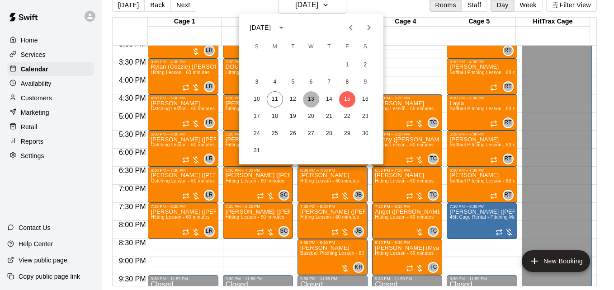
click at [311, 101] on button "13" at bounding box center [311, 99] width 16 height 16
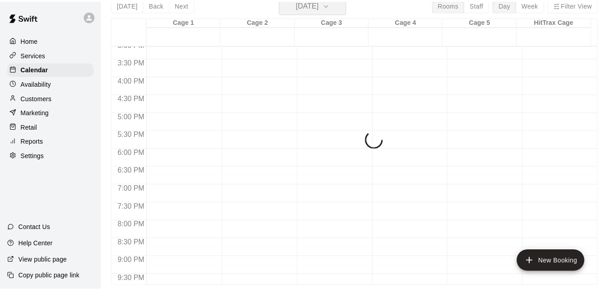
scroll to position [11, 0]
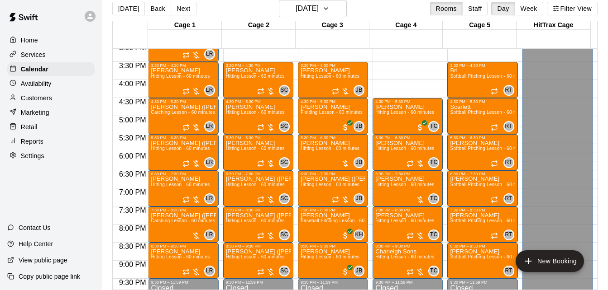
click at [597, 60] on div "Cage 1 13 Wed Cage 2 13 Wed Cage 3 13 Wed Cage 4 13 Wed Cage 5 13 Wed HitTrax C…" at bounding box center [354, 156] width 485 height 270
drag, startPoint x: 597, startPoint y: 60, endPoint x: 600, endPoint y: 94, distance: 34.6
click at [600, 94] on div "Today Back Next Wednesday Aug 13 Rooms Staff Day Week Filter View Cage 1 13 Wed…" at bounding box center [354, 145] width 499 height 290
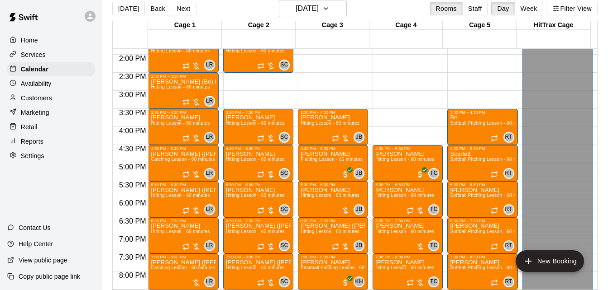
scroll to position [494, 0]
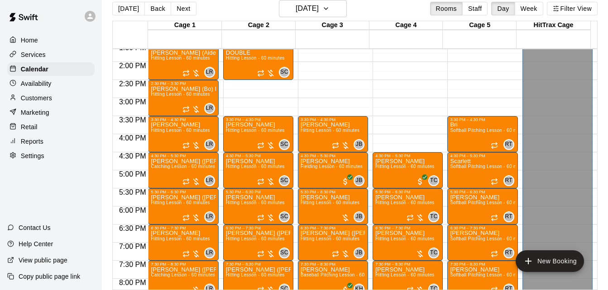
click at [345, 18] on div "Today Back Next Wednesday Aug 13 Rooms Staff Day Week Filter View" at bounding box center [354, 10] width 485 height 21
click at [328, 9] on icon "button" at bounding box center [326, 9] width 4 height 2
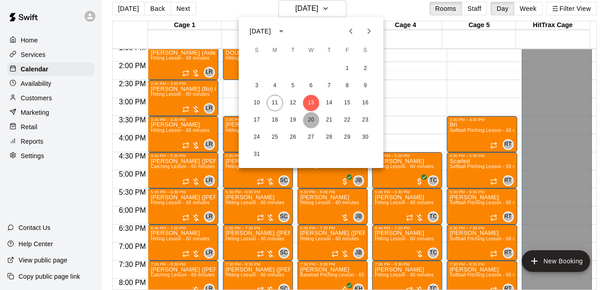
click at [310, 122] on button "20" at bounding box center [311, 120] width 16 height 16
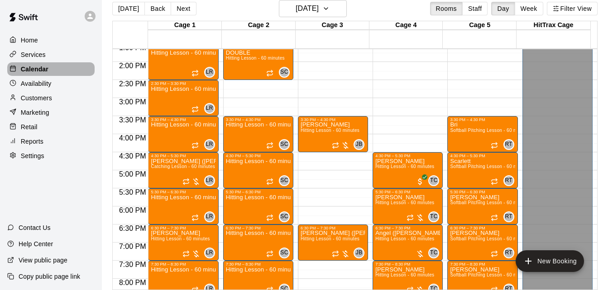
click at [58, 68] on div "Calendar" at bounding box center [50, 69] width 87 height 14
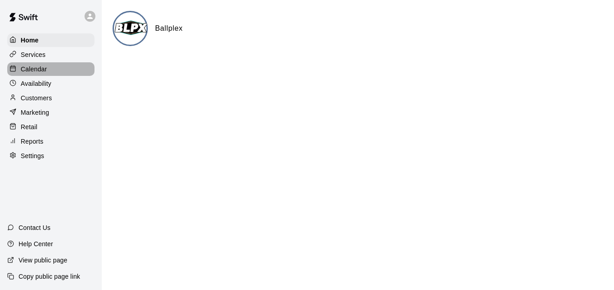
click at [65, 64] on div "Calendar" at bounding box center [50, 69] width 87 height 14
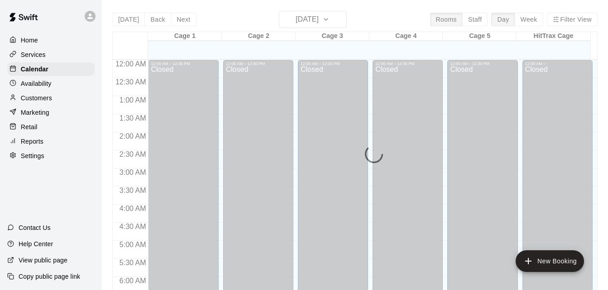
scroll to position [556, 0]
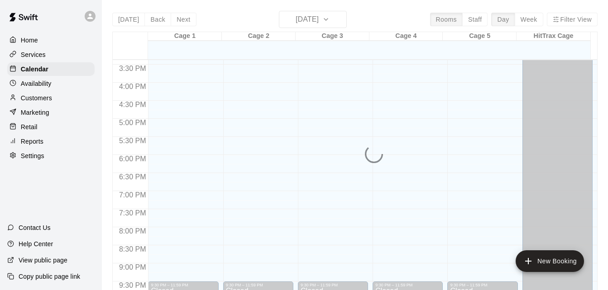
click at [132, 18] on div "[DATE] Back [DATE][DATE] Rooms Staff Day Week Filter View Cage 1 11 Mon Cage 2 …" at bounding box center [354, 156] width 485 height 290
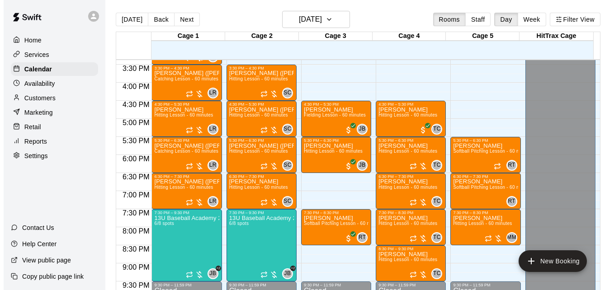
scroll to position [538, 0]
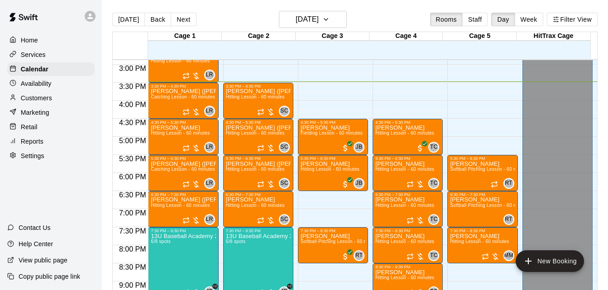
click at [329, 21] on icon "button" at bounding box center [325, 19] width 7 height 11
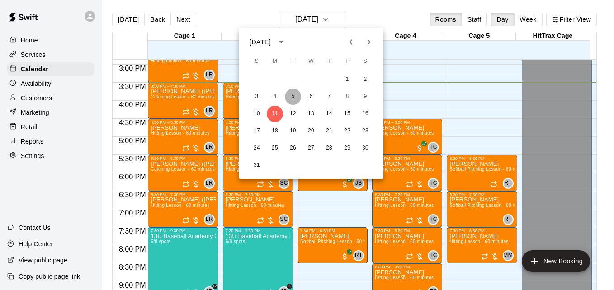
click at [295, 98] on button "5" at bounding box center [293, 97] width 16 height 16
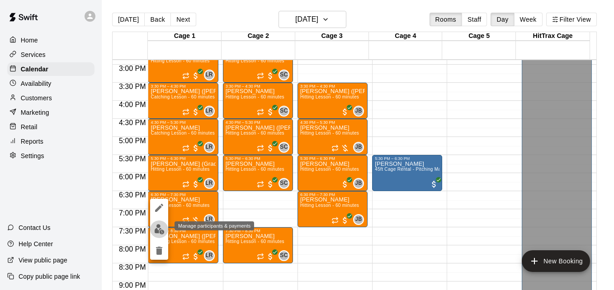
click at [156, 231] on img "edit" at bounding box center [159, 229] width 10 height 10
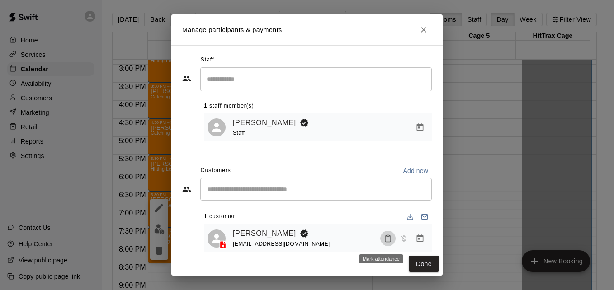
click at [384, 242] on icon "Mark attendance" at bounding box center [388, 239] width 8 height 8
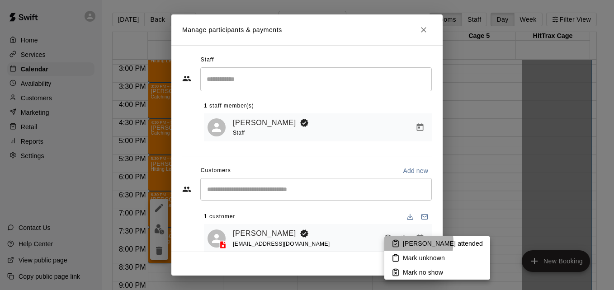
click at [406, 242] on p "[PERSON_NAME] attended" at bounding box center [443, 243] width 80 height 9
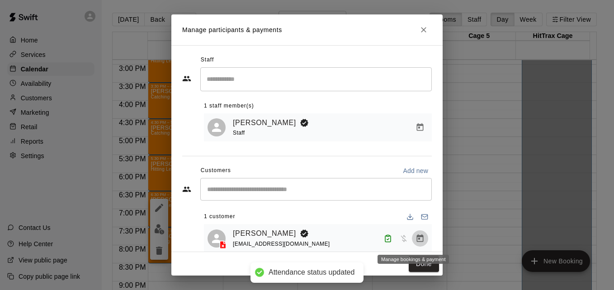
click at [419, 240] on button "Manage bookings & payment" at bounding box center [420, 239] width 16 height 16
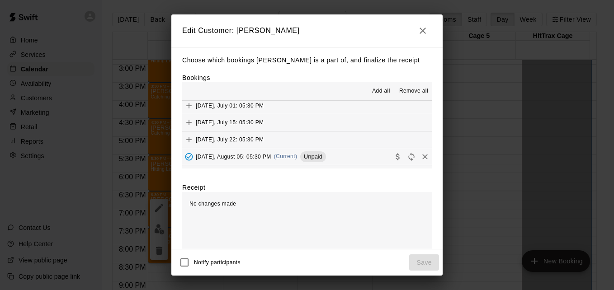
scroll to position [72, 0]
click at [352, 144] on button "[DATE], August 05: 05:30 PM (Current) Unpaid" at bounding box center [307, 138] width 250 height 17
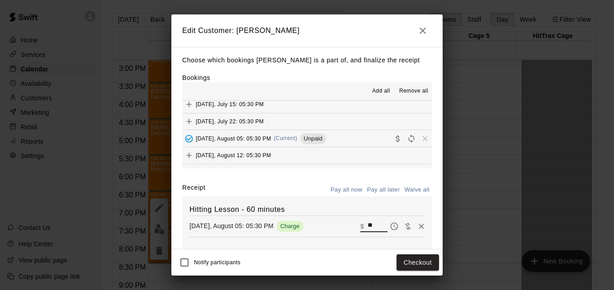
click at [368, 228] on input "**" at bounding box center [378, 227] width 20 height 12
type input "*"
type input "**"
click at [409, 260] on button "Checkout" at bounding box center [418, 263] width 43 height 17
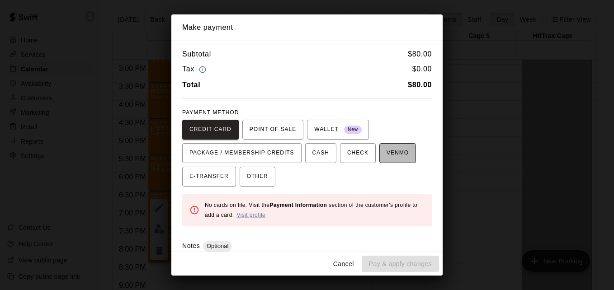
click at [387, 152] on span "VENMO" at bounding box center [398, 153] width 22 height 14
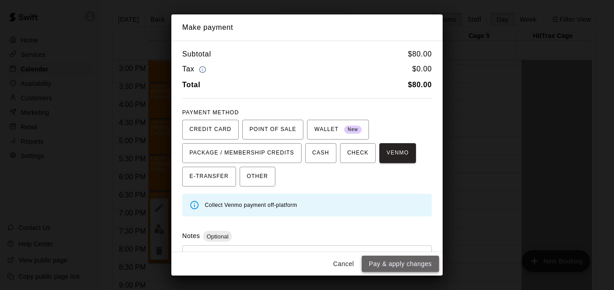
click at [403, 264] on button "Pay & apply changes" at bounding box center [400, 264] width 77 height 17
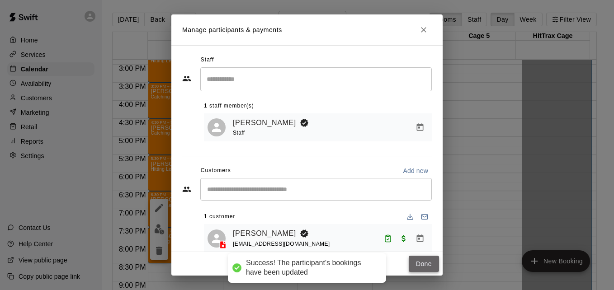
click at [415, 267] on button "Done" at bounding box center [424, 264] width 30 height 17
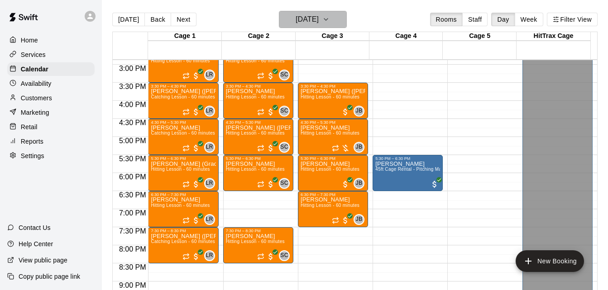
click at [318, 20] on h6 "[DATE]" at bounding box center [306, 19] width 23 height 13
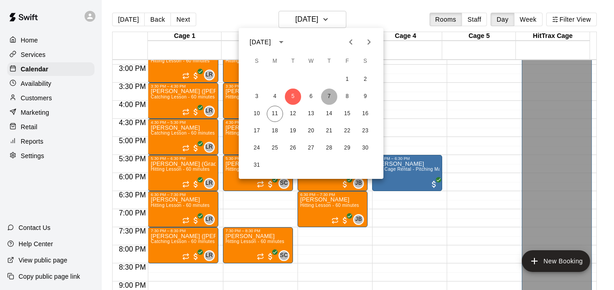
click at [328, 96] on button "7" at bounding box center [329, 97] width 16 height 16
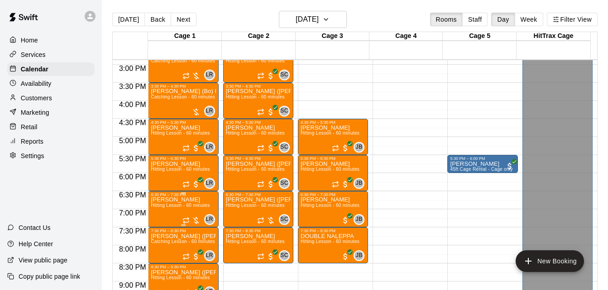
click at [180, 208] on span "Hitting Lesson - 60 minutes" at bounding box center [180, 205] width 59 height 5
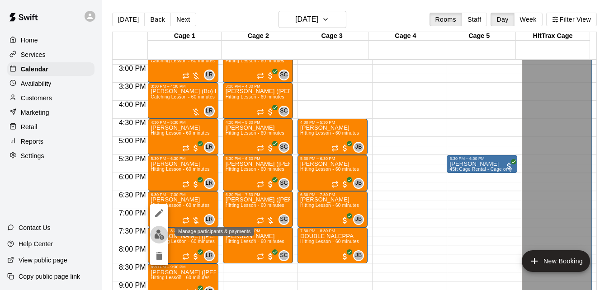
click at [157, 238] on img "edit" at bounding box center [159, 235] width 10 height 10
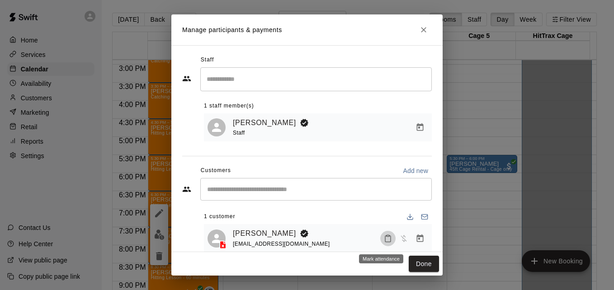
click at [384, 239] on icon "Mark attendance" at bounding box center [388, 239] width 8 height 8
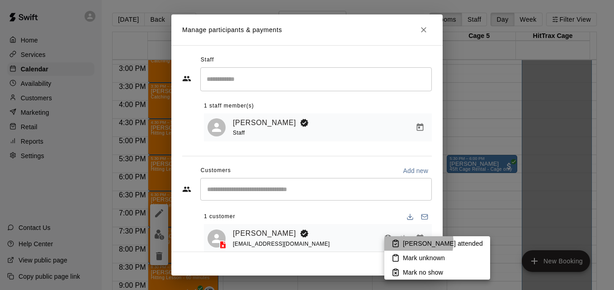
click at [409, 242] on p "[PERSON_NAME] attended" at bounding box center [443, 243] width 80 height 9
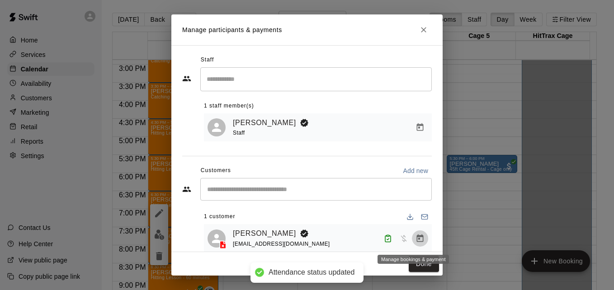
click at [416, 240] on icon "Manage bookings & payment" at bounding box center [420, 238] width 9 height 9
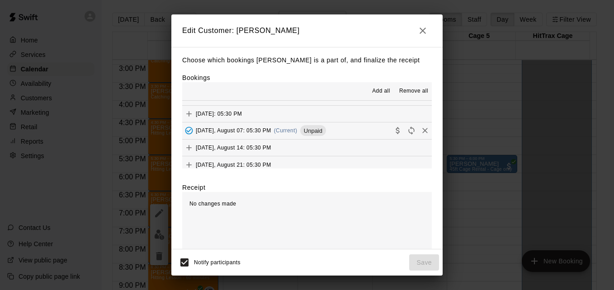
scroll to position [54, 0]
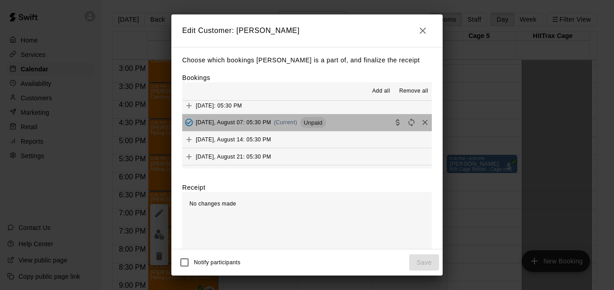
click at [342, 122] on button "[DATE], August 07: 05:30 PM (Current) Unpaid" at bounding box center [307, 122] width 250 height 17
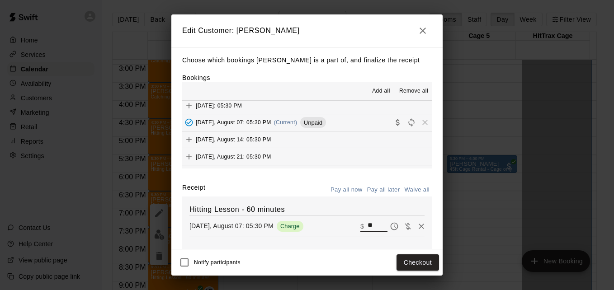
click at [368, 229] on input "**" at bounding box center [378, 227] width 20 height 12
type input "*"
type input "**"
click at [427, 262] on button "Checkout" at bounding box center [418, 263] width 43 height 17
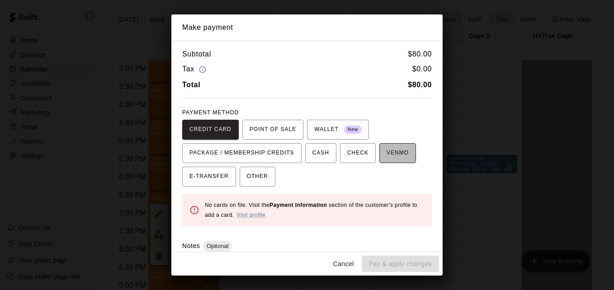
click at [394, 157] on span "VENMO" at bounding box center [398, 153] width 22 height 14
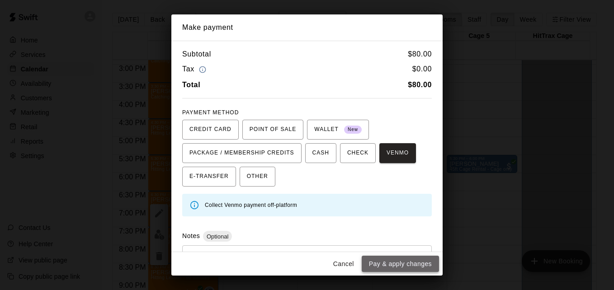
click at [411, 268] on button "Pay & apply changes" at bounding box center [400, 264] width 77 height 17
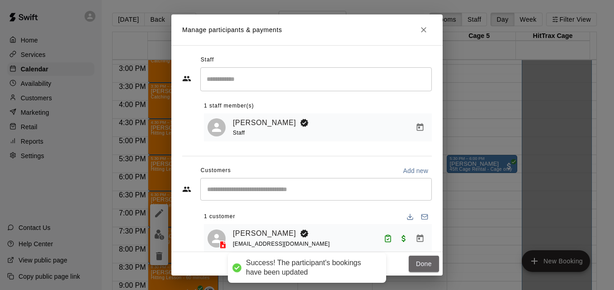
click at [411, 268] on button "Done" at bounding box center [424, 264] width 30 height 17
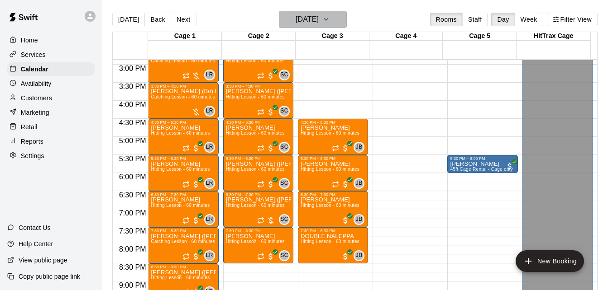
click at [318, 19] on h6 "[DATE]" at bounding box center [306, 19] width 23 height 13
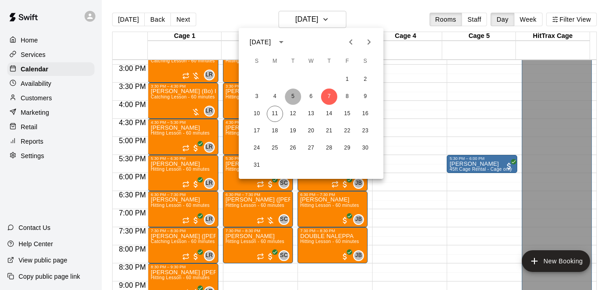
click at [291, 97] on button "5" at bounding box center [293, 97] width 16 height 16
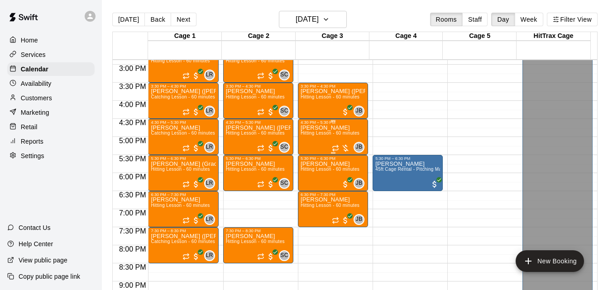
click at [325, 133] on span "Hitting Lesson - 60 minutes" at bounding box center [329, 133] width 59 height 5
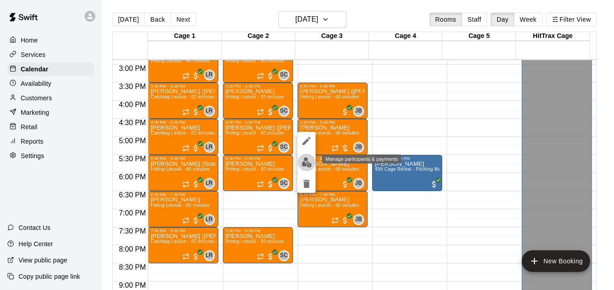
click at [306, 162] on img "edit" at bounding box center [307, 162] width 10 height 10
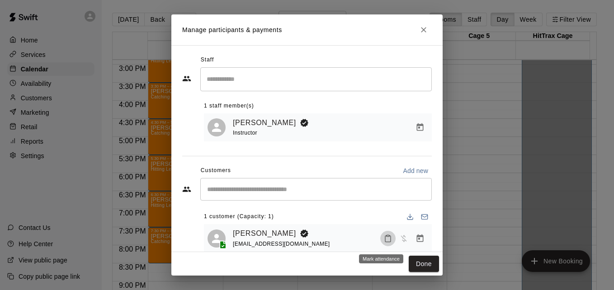
click at [387, 237] on rect "Mark attendance" at bounding box center [388, 235] width 3 height 1
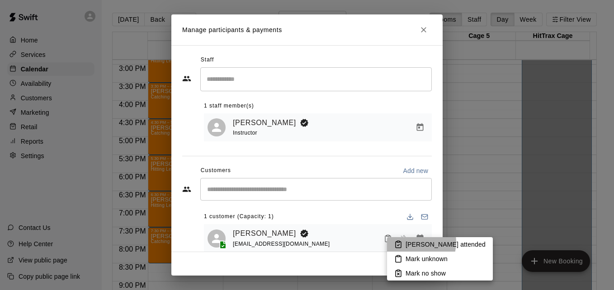
click at [412, 242] on p "[PERSON_NAME] attended" at bounding box center [446, 244] width 80 height 9
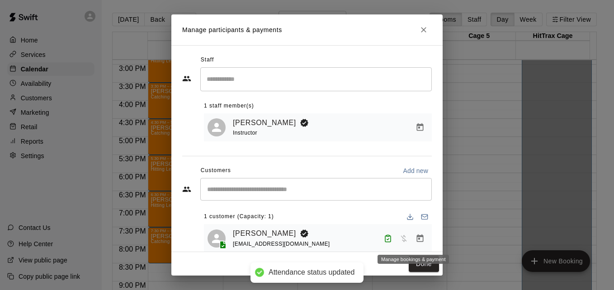
click at [416, 237] on icon "Manage bookings & payment" at bounding box center [420, 238] width 9 height 9
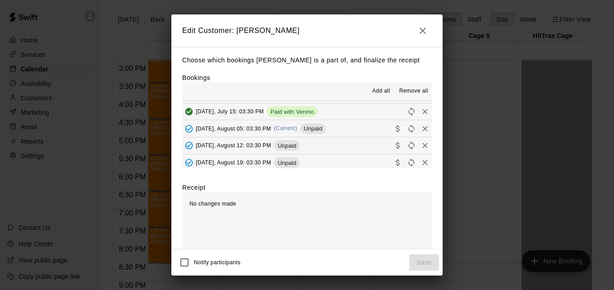
scroll to position [90, 0]
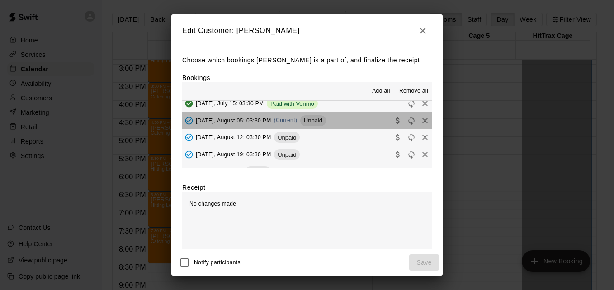
click at [330, 115] on button "[DATE], August 05: 03:30 PM (Current) Unpaid" at bounding box center [307, 120] width 250 height 17
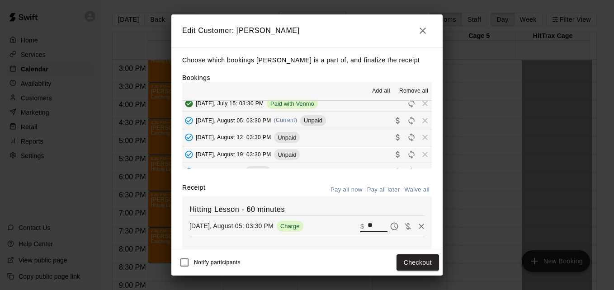
click at [368, 227] on input "**" at bounding box center [378, 227] width 20 height 12
type input "**"
click at [421, 266] on button "Checkout" at bounding box center [418, 263] width 43 height 17
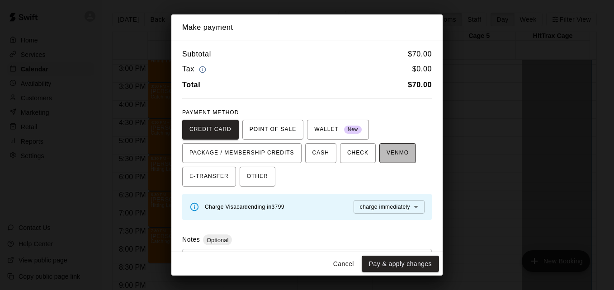
click at [397, 157] on span "VENMO" at bounding box center [398, 153] width 22 height 14
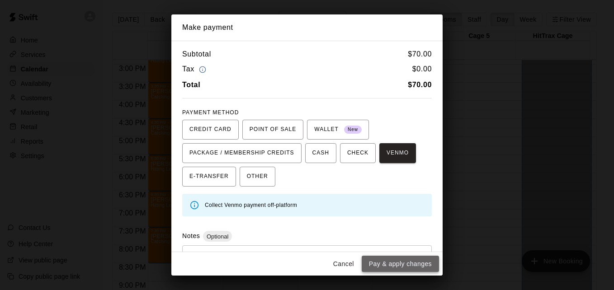
click at [404, 266] on button "Pay & apply changes" at bounding box center [400, 264] width 77 height 17
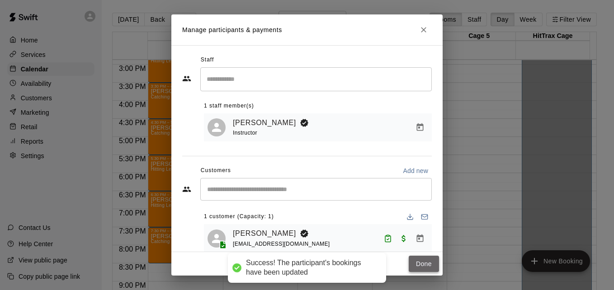
click at [416, 265] on button "Done" at bounding box center [424, 264] width 30 height 17
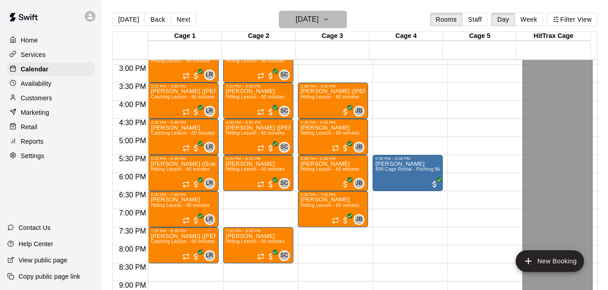
click at [329, 21] on icon "button" at bounding box center [325, 19] width 7 height 11
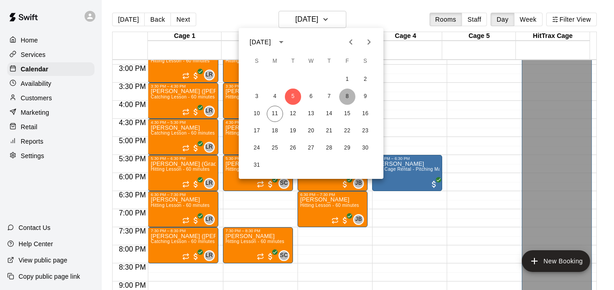
click at [348, 100] on button "8" at bounding box center [347, 97] width 16 height 16
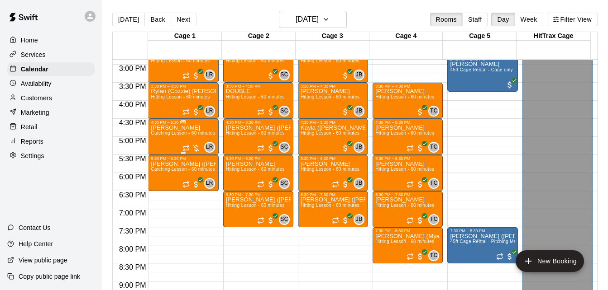
click at [176, 135] on span "Catching Lesson - 60 minutes" at bounding box center [183, 133] width 64 height 5
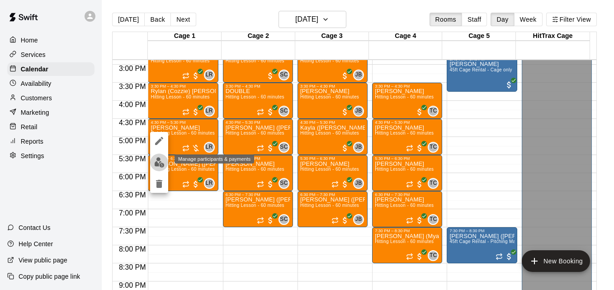
click at [157, 168] on button "edit" at bounding box center [159, 163] width 18 height 18
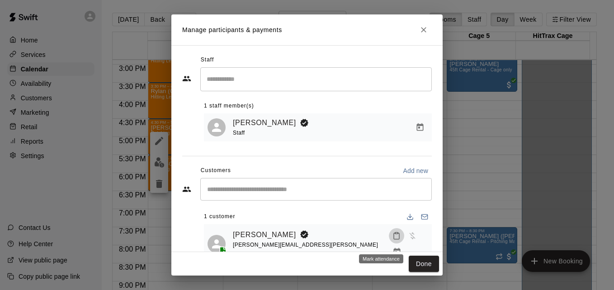
click at [393, 240] on icon "Mark attendance" at bounding box center [397, 236] width 8 height 8
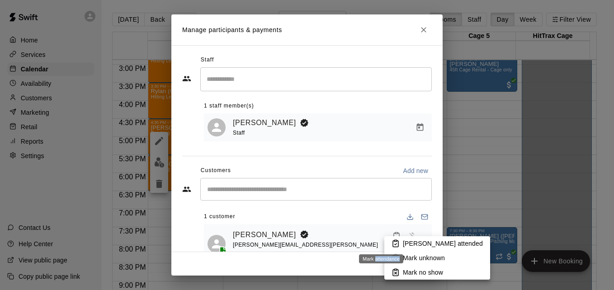
click at [380, 240] on div at bounding box center [307, 145] width 614 height 290
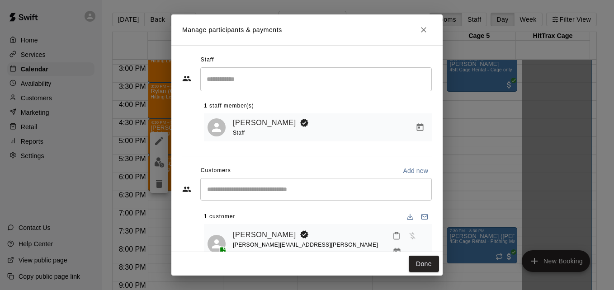
click at [393, 240] on icon "Mark attendance" at bounding box center [397, 236] width 8 height 8
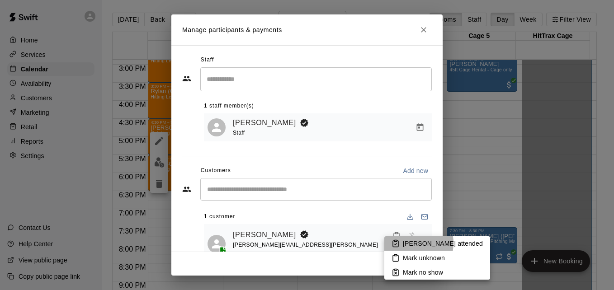
click at [409, 243] on p "[PERSON_NAME] attended" at bounding box center [443, 243] width 80 height 9
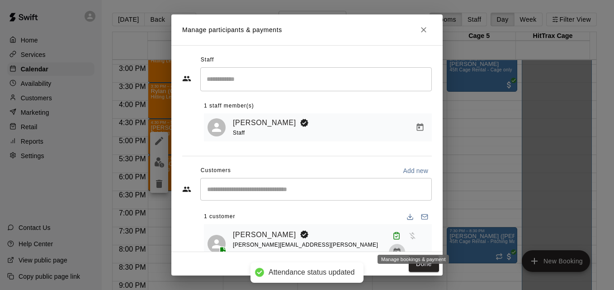
click at [402, 248] on icon "Manage bookings & payment" at bounding box center [397, 252] width 9 height 9
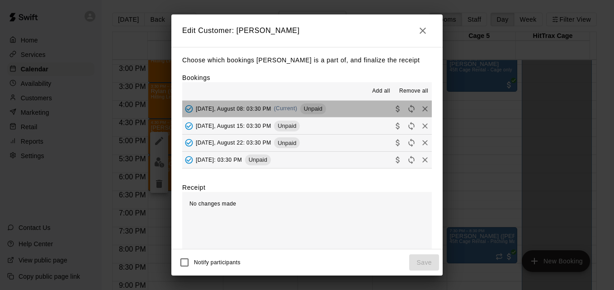
click at [344, 110] on button "[DATE], August 08: 03:30 PM (Current) Unpaid" at bounding box center [307, 109] width 250 height 17
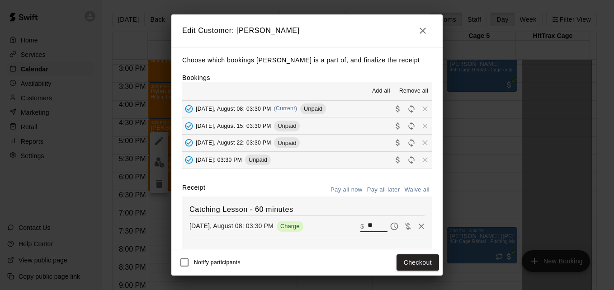
click at [368, 226] on input "**" at bounding box center [378, 227] width 20 height 12
type input "*"
type input "**"
click at [416, 266] on button "Checkout" at bounding box center [418, 263] width 43 height 17
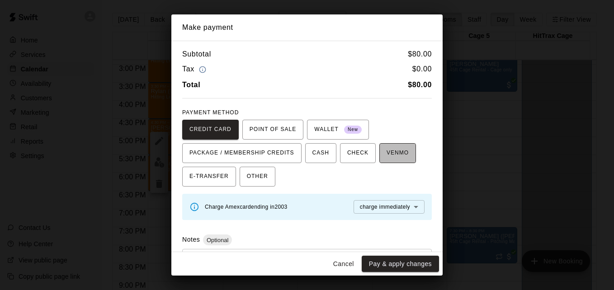
click at [387, 155] on span "VENMO" at bounding box center [398, 153] width 22 height 14
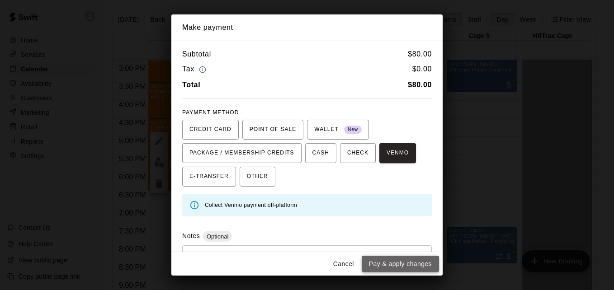
click at [404, 258] on button "Pay & apply changes" at bounding box center [400, 264] width 77 height 17
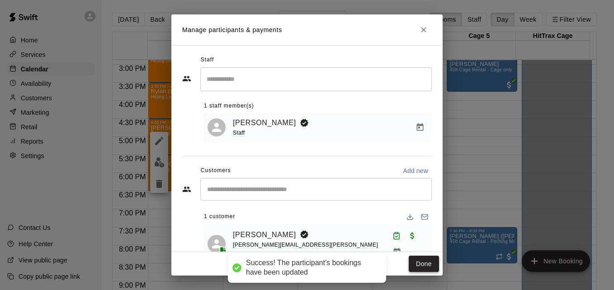
click at [414, 260] on button "Done" at bounding box center [424, 264] width 30 height 17
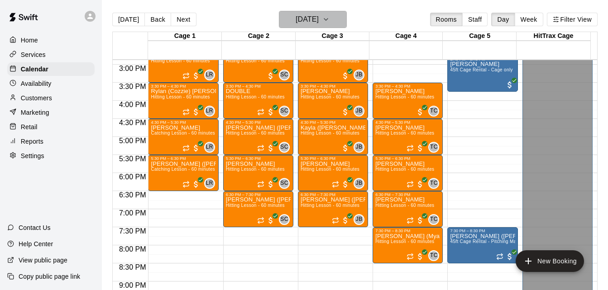
click at [318, 23] on h6 "[DATE]" at bounding box center [306, 19] width 23 height 13
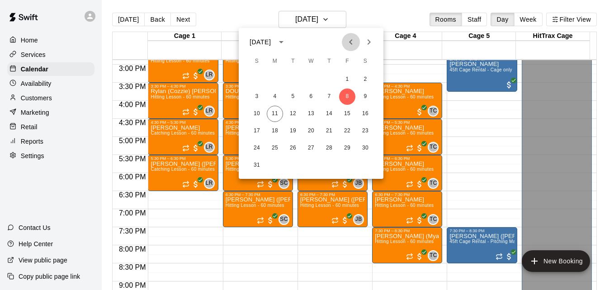
click at [354, 45] on icon "Previous month" at bounding box center [351, 42] width 11 height 11
click at [275, 147] on button "28" at bounding box center [275, 148] width 16 height 16
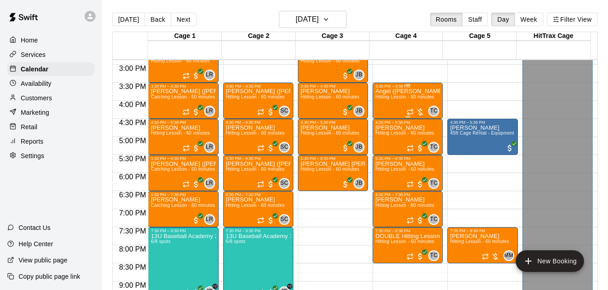
click at [403, 96] on span "Hitting Lesson - 60 minutes" at bounding box center [404, 97] width 59 height 5
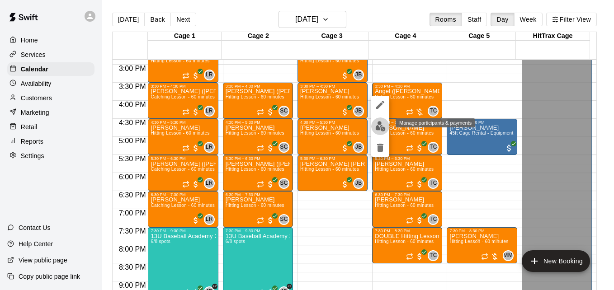
click at [380, 124] on img "edit" at bounding box center [380, 126] width 10 height 10
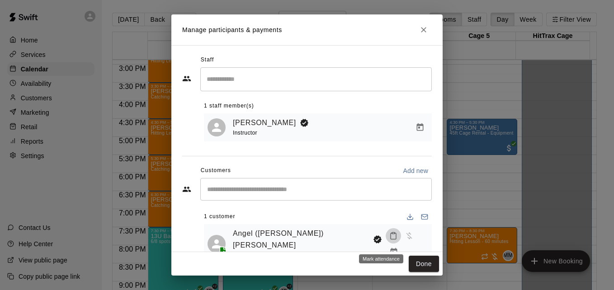
click at [391, 240] on icon "Mark attendance" at bounding box center [393, 236] width 5 height 6
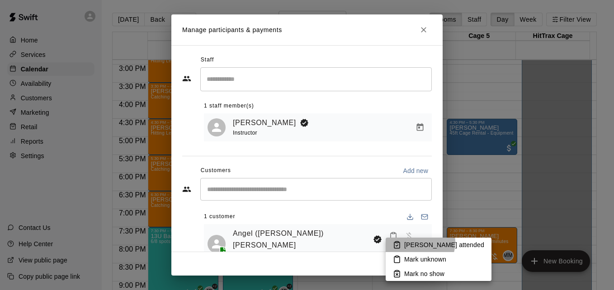
click at [416, 242] on p "[PERSON_NAME] attended" at bounding box center [444, 245] width 80 height 9
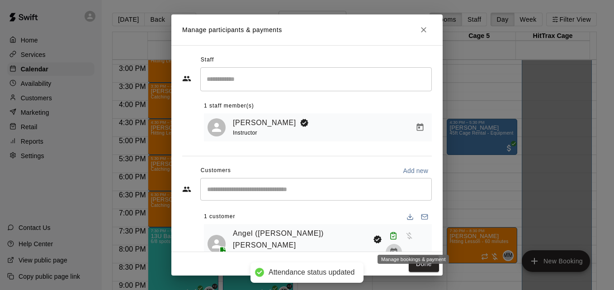
click at [399, 248] on icon "Manage bookings & payment" at bounding box center [394, 252] width 9 height 9
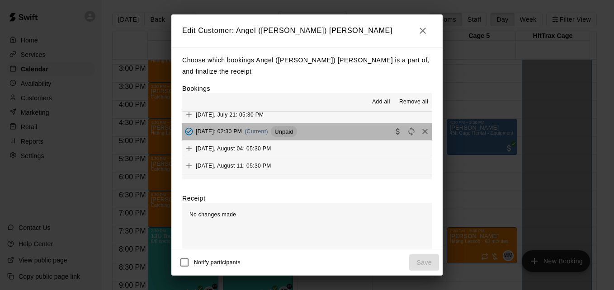
click at [346, 133] on button "[DATE]: 02:30 PM (Current) Unpaid" at bounding box center [307, 132] width 250 height 17
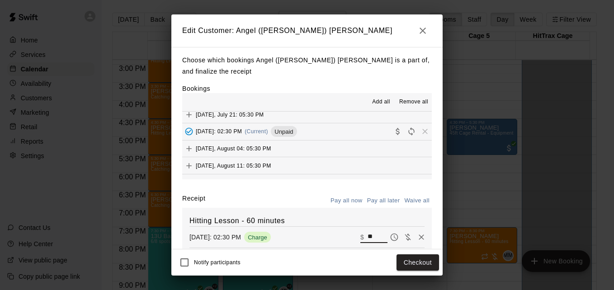
click at [368, 237] on input "**" at bounding box center [378, 238] width 20 height 12
type input "**"
click at [411, 265] on button "Checkout" at bounding box center [418, 263] width 43 height 17
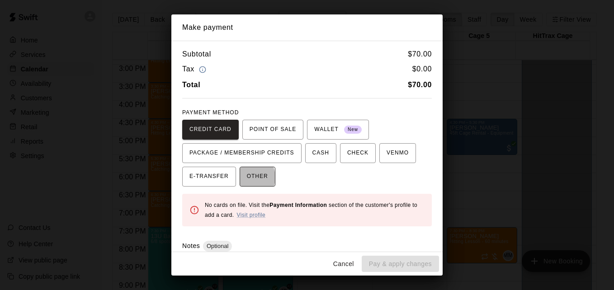
click at [247, 177] on span "OTHER" at bounding box center [257, 177] width 21 height 14
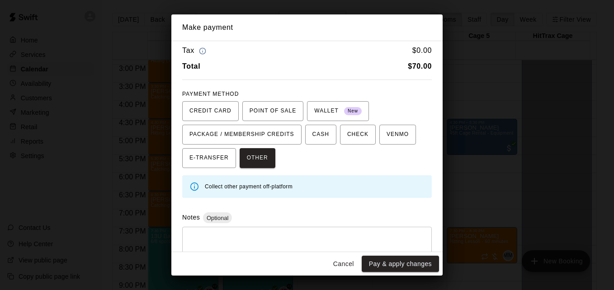
scroll to position [36, 0]
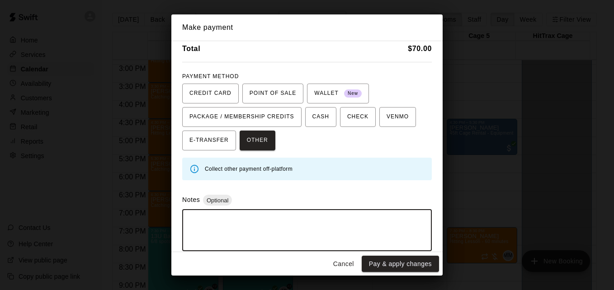
click at [300, 228] on textarea at bounding box center [307, 230] width 237 height 27
type textarea "*****"
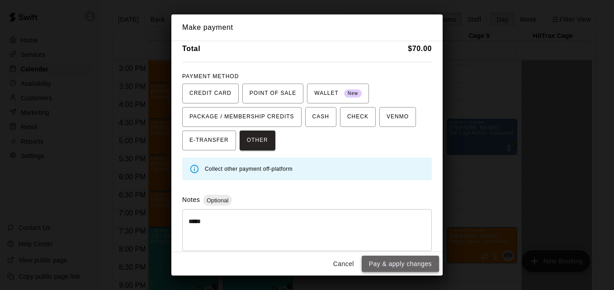
click at [397, 260] on button "Pay & apply changes" at bounding box center [400, 264] width 77 height 17
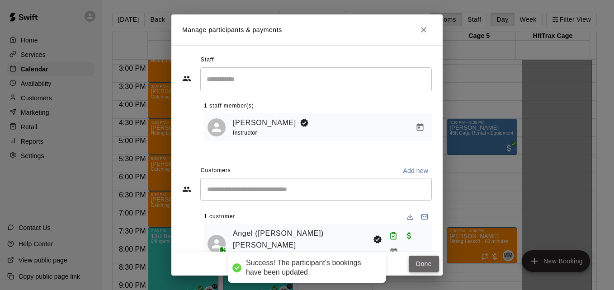
click at [422, 262] on button "Done" at bounding box center [424, 264] width 30 height 17
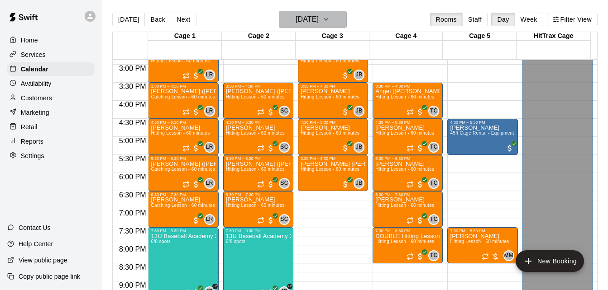
click at [330, 19] on button "[DATE]" at bounding box center [313, 19] width 68 height 17
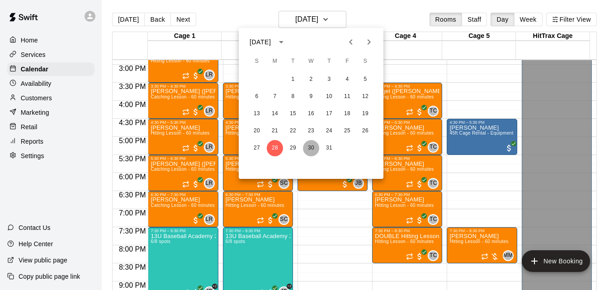
click at [308, 150] on button "30" at bounding box center [311, 148] width 16 height 16
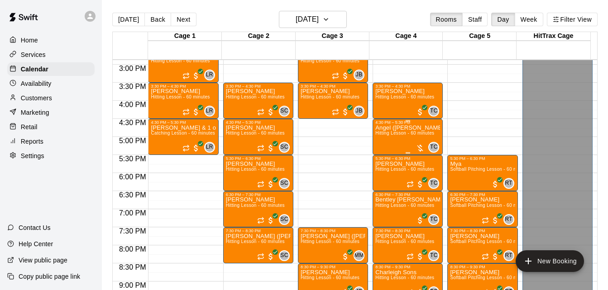
click at [399, 134] on span "Hitting Lesson - 60 minutes" at bounding box center [404, 133] width 59 height 5
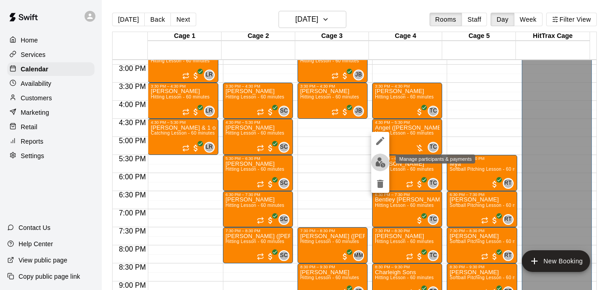
click at [379, 163] on img "edit" at bounding box center [380, 162] width 10 height 10
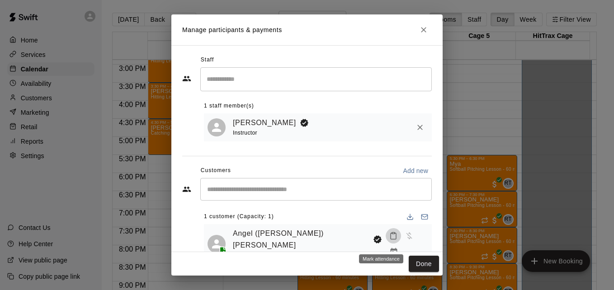
click at [390, 240] on icon "Mark attendance" at bounding box center [394, 236] width 8 height 8
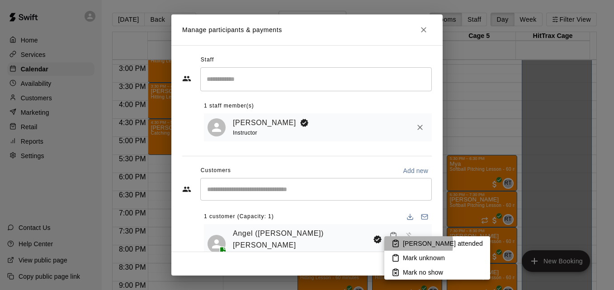
click at [401, 244] on li "[PERSON_NAME] attended" at bounding box center [438, 244] width 106 height 14
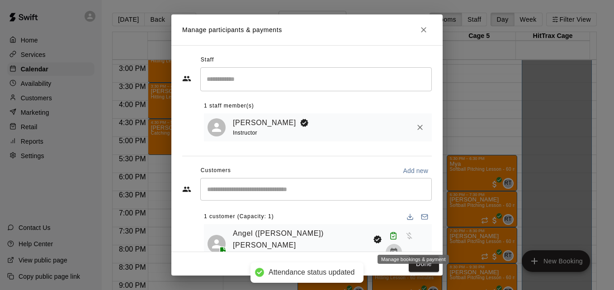
click at [399, 248] on icon "Manage bookings & payment" at bounding box center [394, 252] width 9 height 9
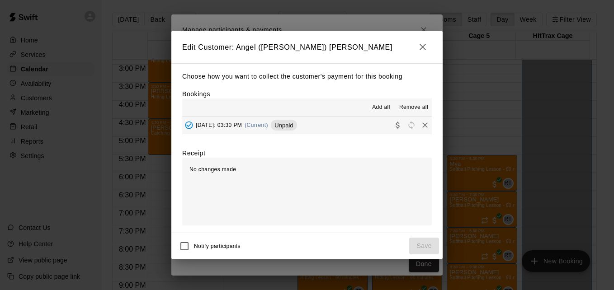
click at [343, 130] on button "[DATE]: 03:30 PM (Current) Unpaid" at bounding box center [307, 125] width 250 height 17
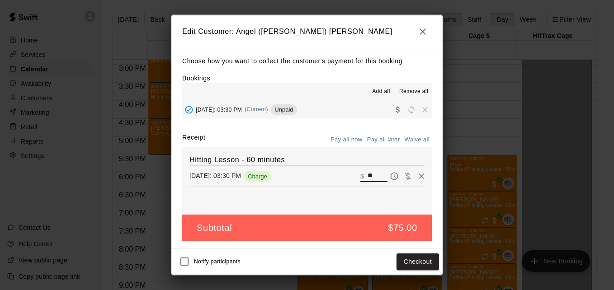
click at [368, 177] on input "**" at bounding box center [378, 177] width 20 height 12
type input "**"
click at [416, 266] on button "Checkout" at bounding box center [418, 262] width 43 height 17
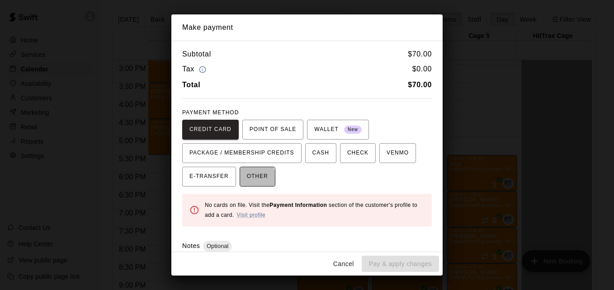
click at [247, 179] on span "OTHER" at bounding box center [257, 177] width 21 height 14
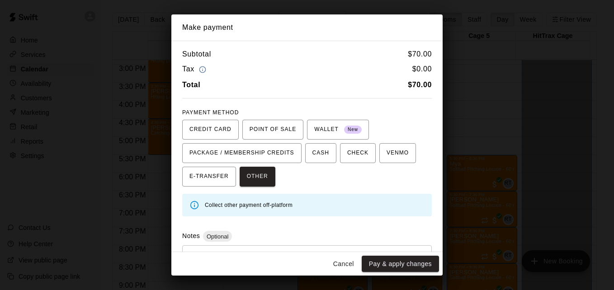
scroll to position [43, 0]
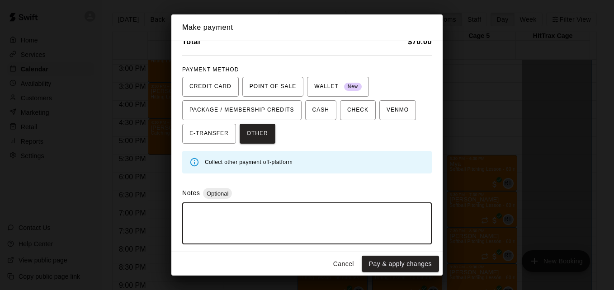
click at [352, 214] on textarea at bounding box center [307, 223] width 237 height 27
type textarea "*****"
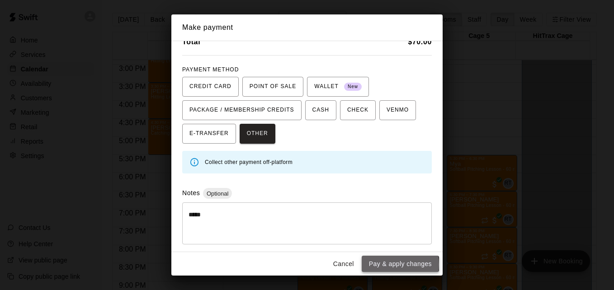
click at [396, 265] on button "Pay & apply changes" at bounding box center [400, 264] width 77 height 17
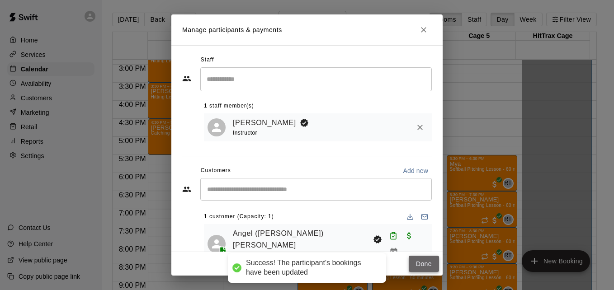
click at [418, 264] on button "Done" at bounding box center [424, 264] width 30 height 17
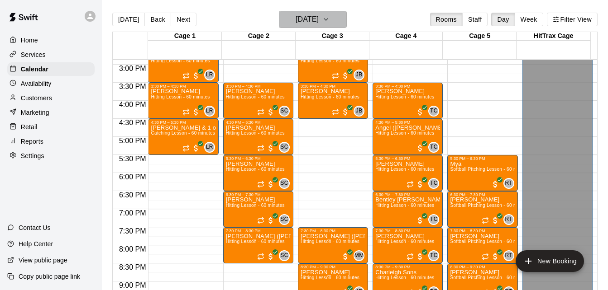
click at [329, 20] on icon "button" at bounding box center [325, 19] width 7 height 11
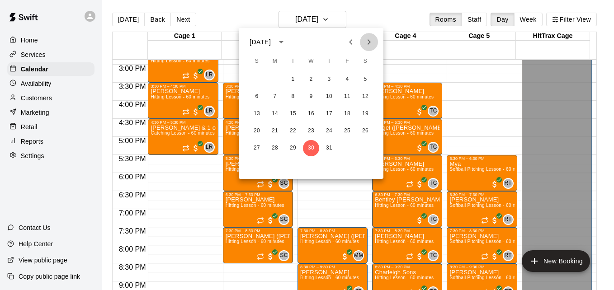
click at [367, 39] on icon "Next month" at bounding box center [369, 42] width 11 height 11
click at [348, 79] on button "1" at bounding box center [347, 79] width 16 height 16
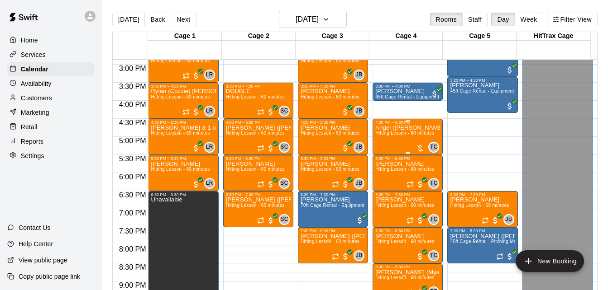
click at [397, 136] on span "Hitting Lesson - 60 minutes" at bounding box center [404, 133] width 59 height 5
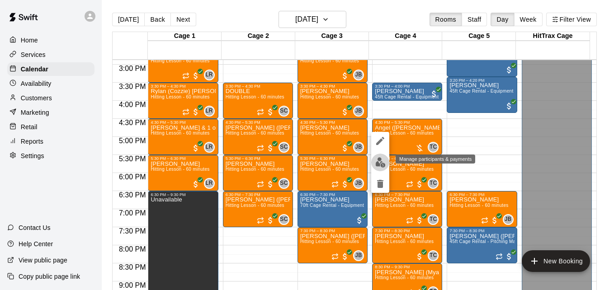
click at [380, 162] on img "edit" at bounding box center [380, 162] width 10 height 10
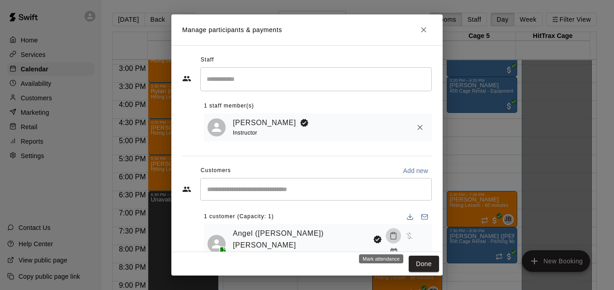
click at [391, 238] on icon "Mark attendance" at bounding box center [393, 236] width 5 height 6
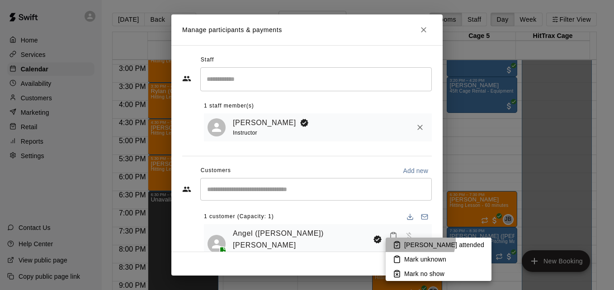
click at [410, 240] on li "[PERSON_NAME] attended" at bounding box center [439, 245] width 106 height 14
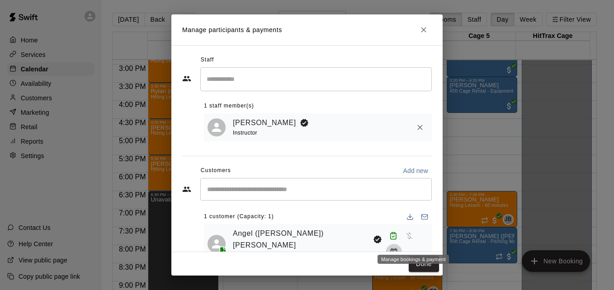
click at [399, 248] on icon "Manage bookings & payment" at bounding box center [394, 252] width 9 height 9
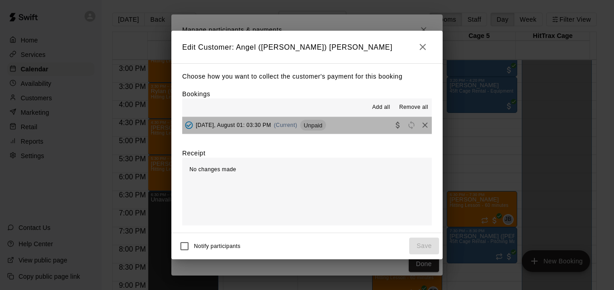
click at [338, 122] on button "[DATE], August 01: 03:30 PM (Current) Unpaid" at bounding box center [307, 125] width 250 height 17
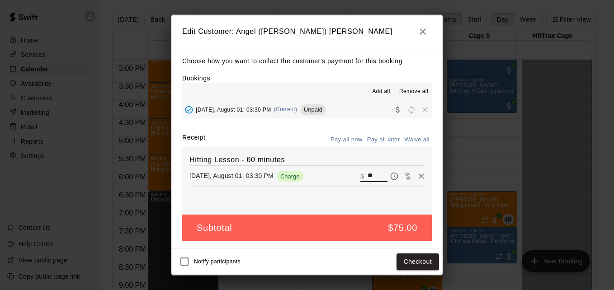
click at [372, 180] on input "**" at bounding box center [378, 177] width 20 height 12
type input "**"
click at [434, 261] on button "Checkout" at bounding box center [418, 262] width 43 height 17
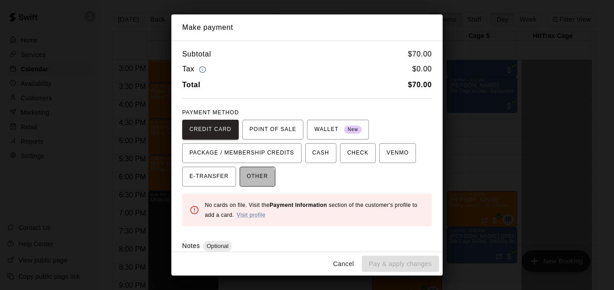
click at [242, 179] on button "OTHER" at bounding box center [258, 177] width 36 height 20
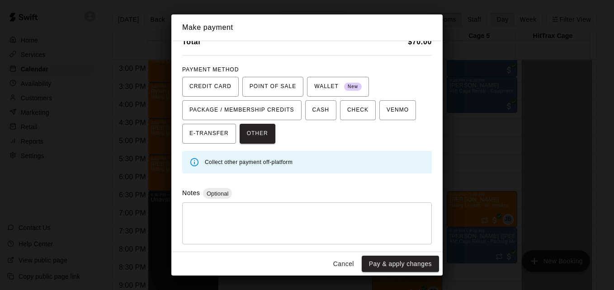
click at [366, 227] on textarea at bounding box center [307, 223] width 237 height 27
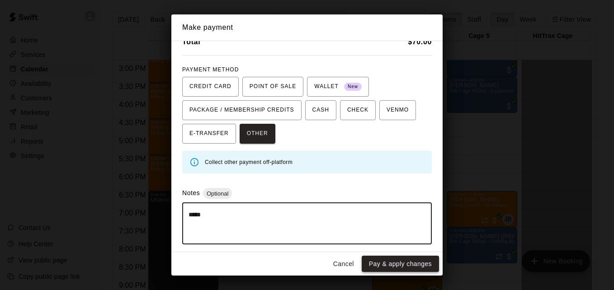
type textarea "*****"
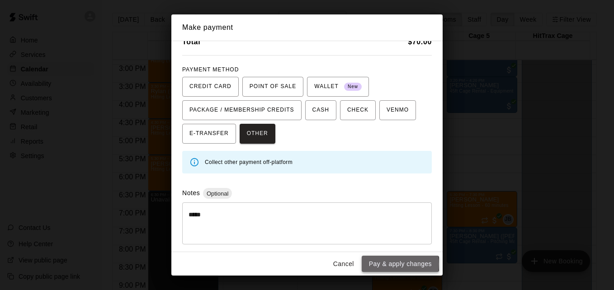
click at [390, 264] on button "Pay & apply changes" at bounding box center [400, 264] width 77 height 17
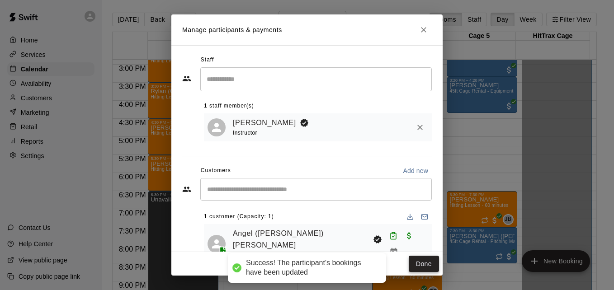
click at [418, 264] on button "Done" at bounding box center [424, 264] width 30 height 17
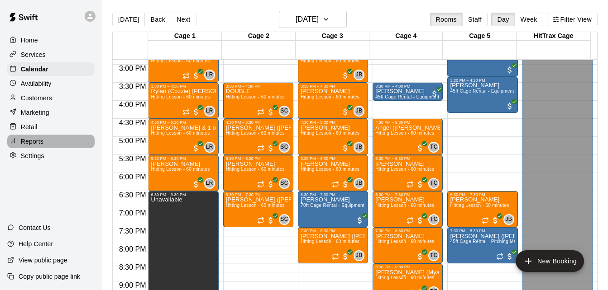
click at [55, 145] on div "Reports" at bounding box center [50, 142] width 87 height 14
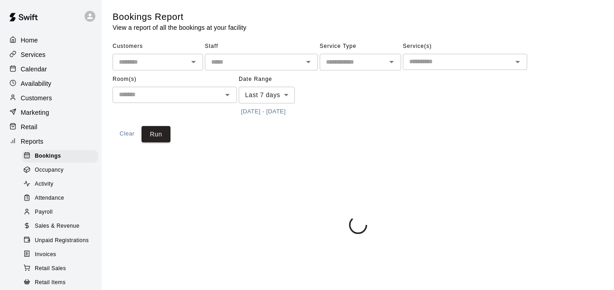
click at [62, 245] on span "Unpaid Registrations" at bounding box center [62, 241] width 54 height 9
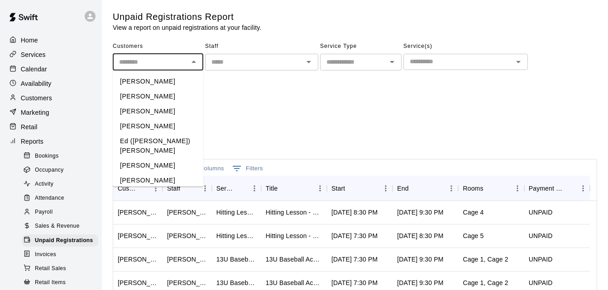
click at [181, 63] on input "text" at bounding box center [150, 62] width 70 height 11
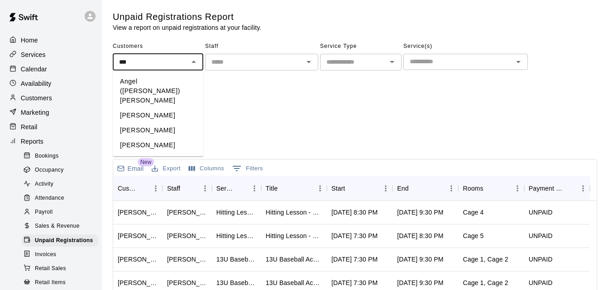
click at [181, 78] on li "Angel ([PERSON_NAME]) [PERSON_NAME]" at bounding box center [158, 91] width 90 height 34
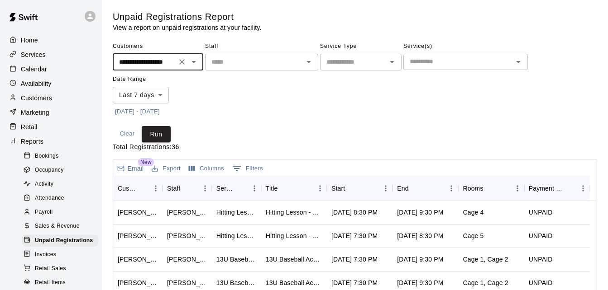
type input "**********"
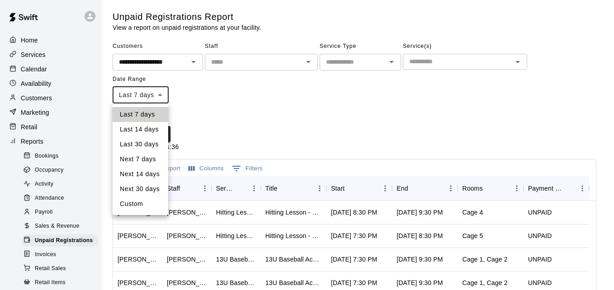
click at [156, 95] on body "**********" at bounding box center [307, 240] width 614 height 480
click at [152, 148] on li "Last 30 days" at bounding box center [141, 144] width 56 height 15
type input "*****"
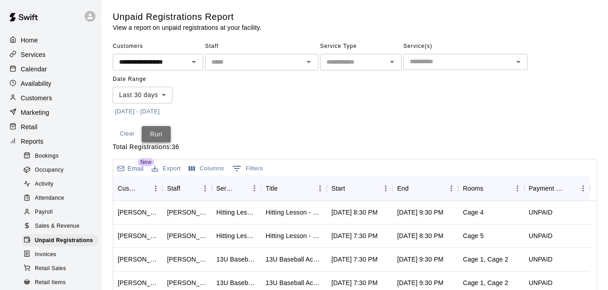
click at [162, 134] on button "Run" at bounding box center [156, 134] width 29 height 17
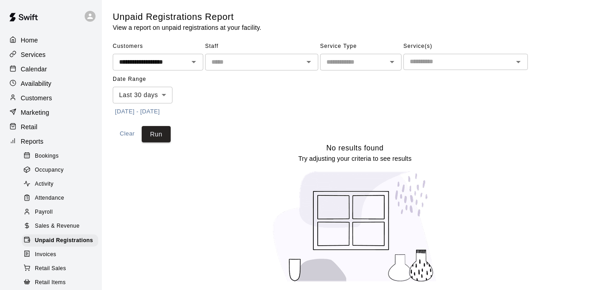
click at [74, 69] on div "Calendar" at bounding box center [50, 69] width 87 height 14
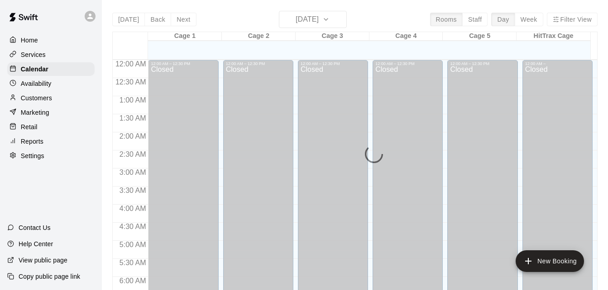
scroll to position [565, 0]
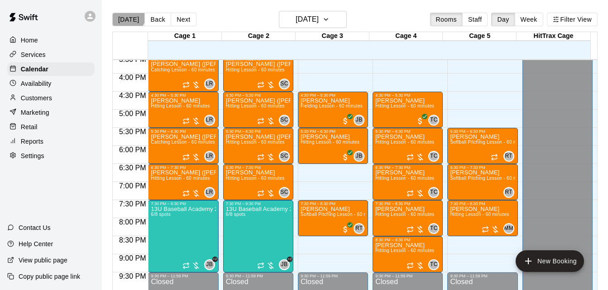
click at [127, 15] on button "[DATE]" at bounding box center [128, 20] width 33 height 14
